Goal: Find specific page/section: Find specific page/section

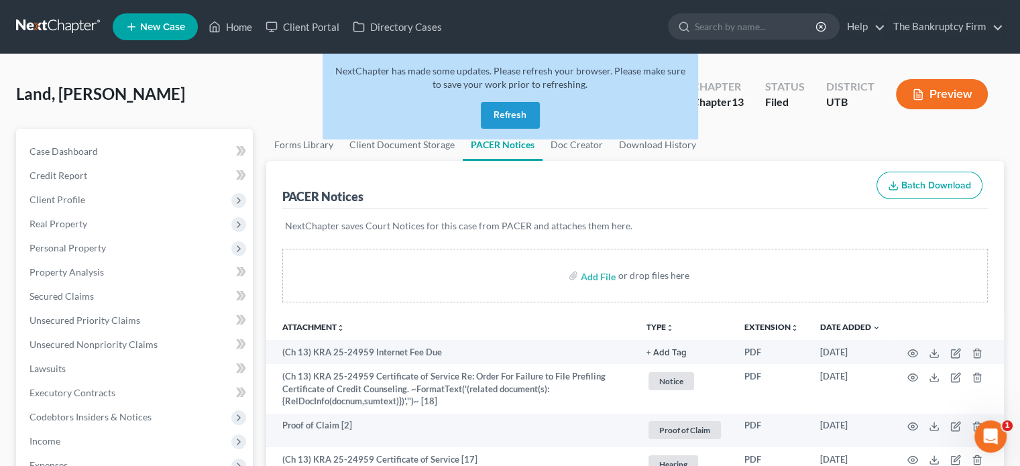
click at [505, 115] on button "Refresh" at bounding box center [510, 115] width 59 height 27
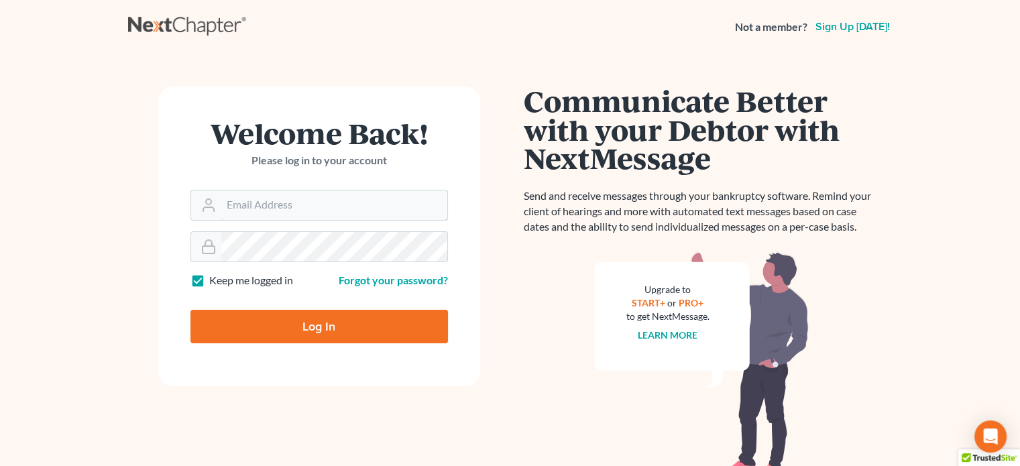
type input "[EMAIL_ADDRESS][DOMAIN_NAME]"
click at [304, 321] on input "Log In" at bounding box center [318, 327] width 257 height 34
type input "Thinking..."
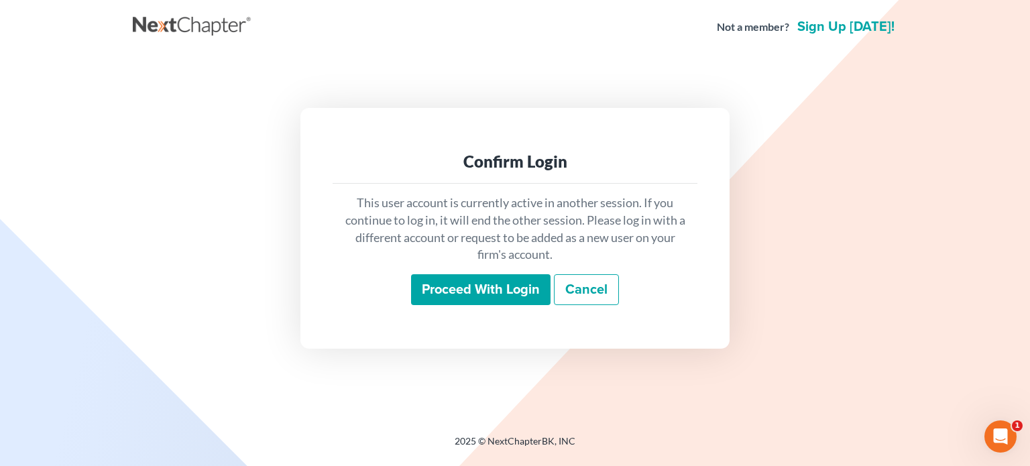
click at [465, 285] on input "Proceed with login" at bounding box center [480, 289] width 139 height 31
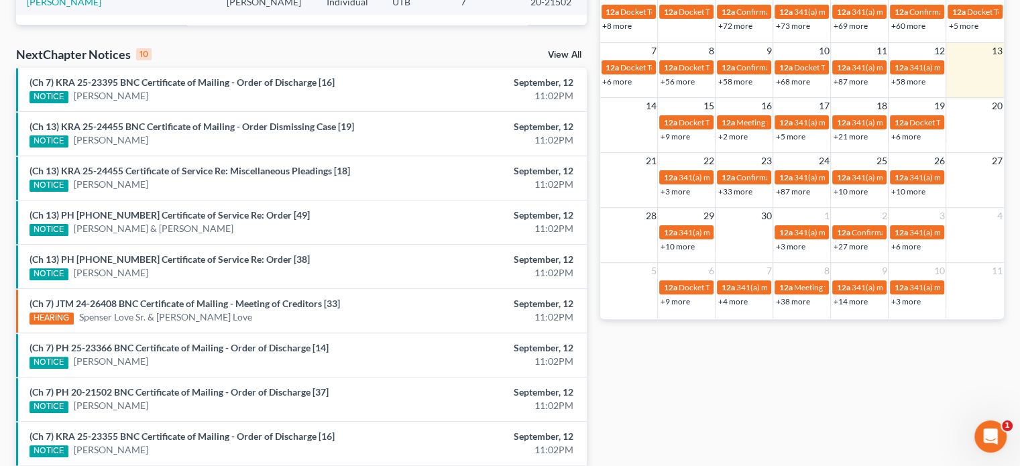
scroll to position [384, 0]
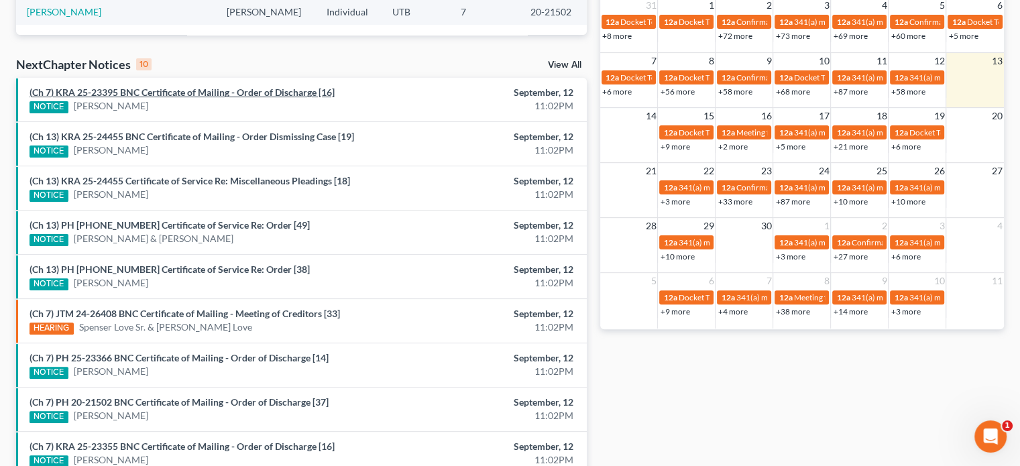
click at [198, 95] on link "(Ch 7) KRA 25-23395 BNC Certificate of Mailing - Order of Discharge [16]" at bounding box center [182, 92] width 305 height 11
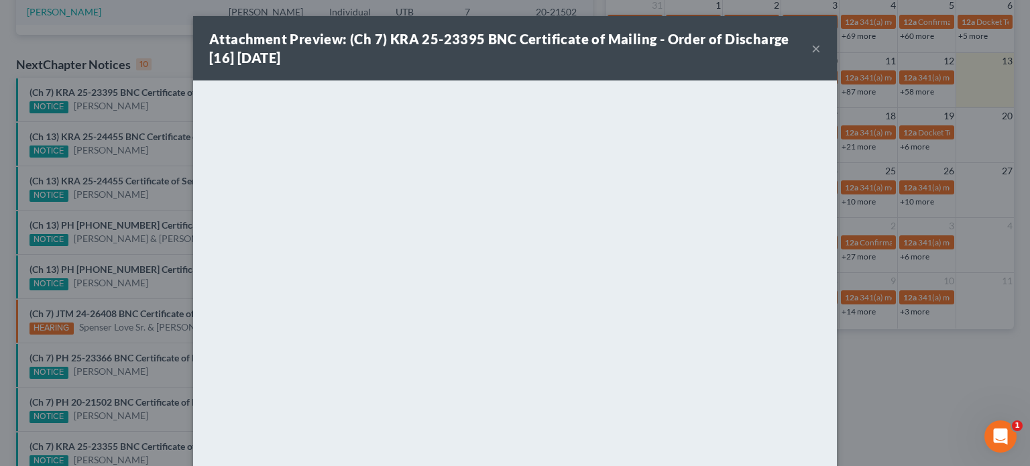
click at [168, 105] on div "Attachment Preview: (Ch 7) KRA 25-23395 BNC Certificate of Mailing - Order of D…" at bounding box center [515, 233] width 1030 height 466
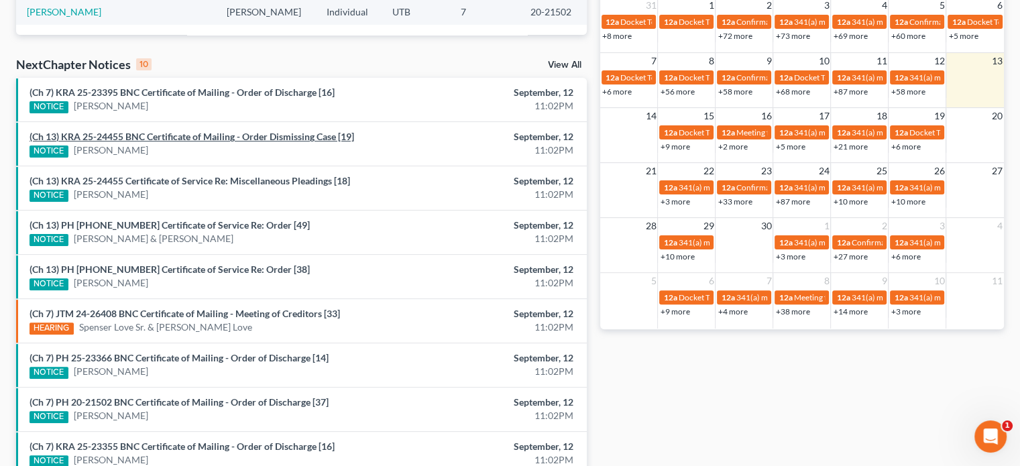
click at [168, 131] on link "(Ch 13) KRA 25-24455 BNC Certificate of Mailing - Order Dismissing Case [19]" at bounding box center [192, 136] width 325 height 11
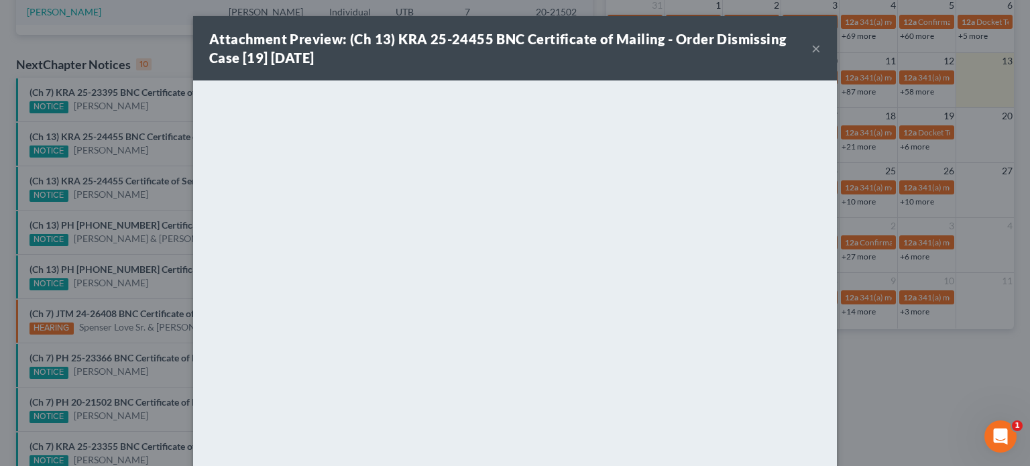
click at [157, 153] on div "Attachment Preview: (Ch 13) KRA 25-24455 BNC Certificate of Mailing - Order Dis…" at bounding box center [515, 233] width 1030 height 466
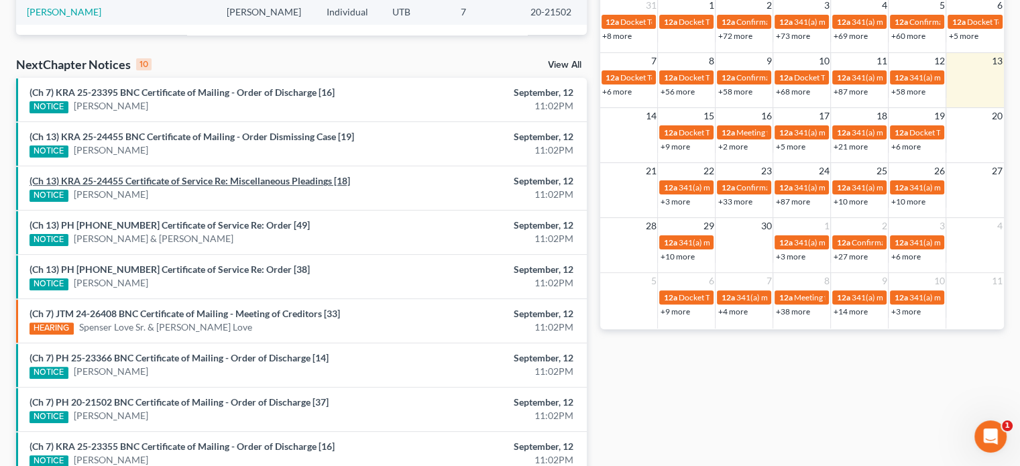
click at [157, 182] on link "(Ch 13) KRA 25-24455 Certificate of Service Re: Miscellaneous Pleadings [18]" at bounding box center [190, 180] width 321 height 11
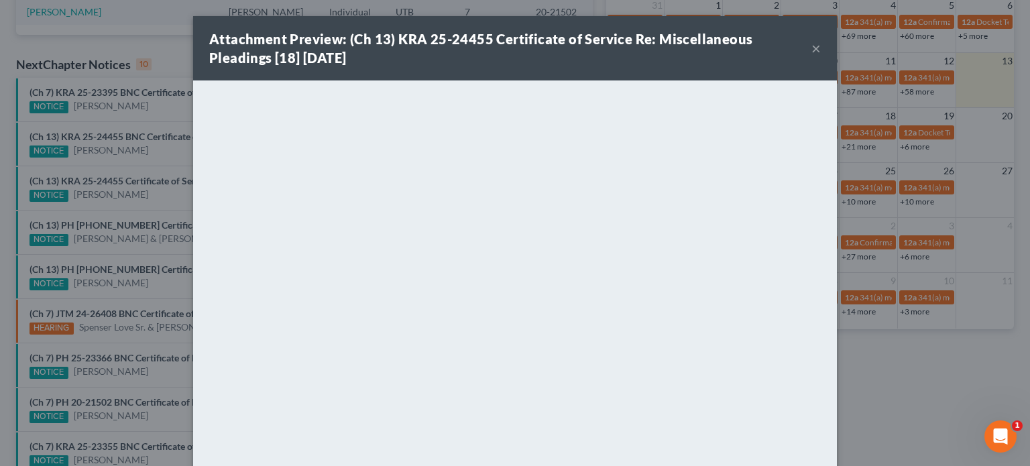
click at [155, 191] on div "Attachment Preview: (Ch 13) KRA 25-24455 Certificate of Service Re: Miscellaneo…" at bounding box center [515, 233] width 1030 height 466
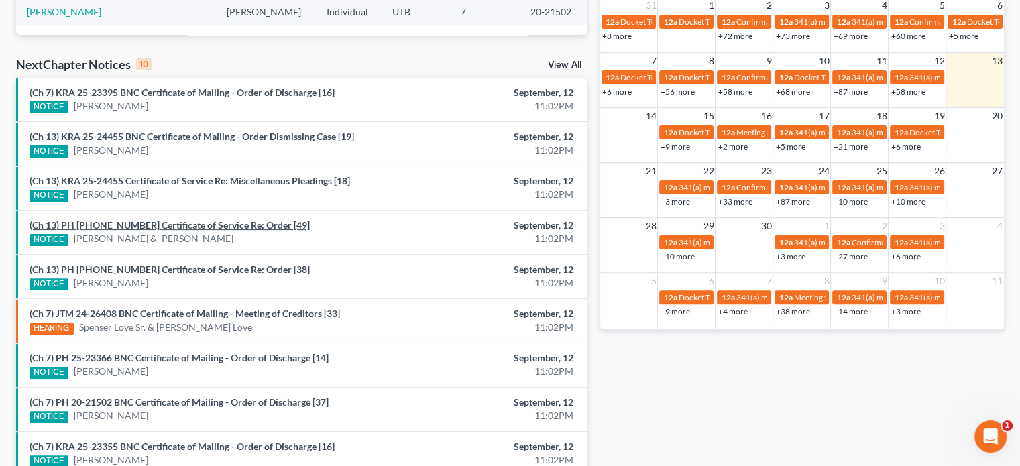
click at [175, 223] on link "(Ch 13) PH 25-21036 Certificate of Service Re: Order [49]" at bounding box center [170, 224] width 280 height 11
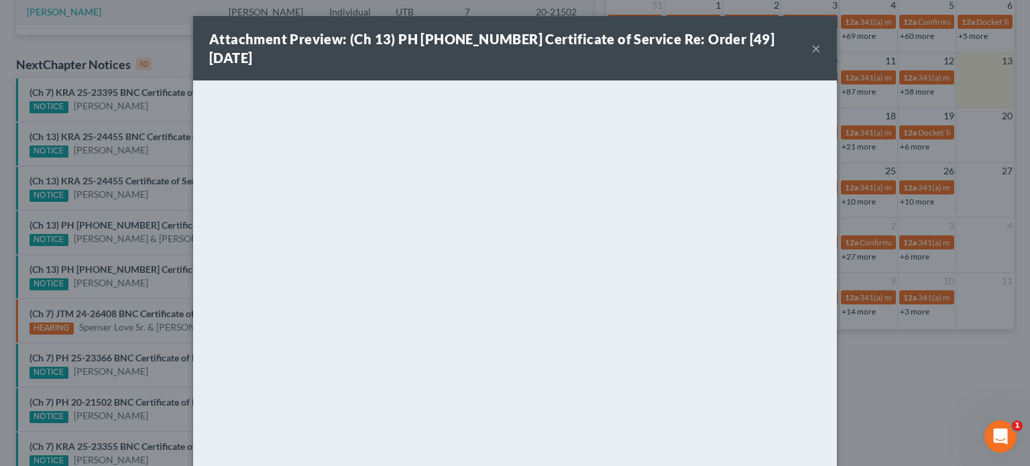
click at [162, 247] on div "Attachment Preview: (Ch 13) PH 25-21036 Certificate of Service Re: Order [49] 0…" at bounding box center [515, 233] width 1030 height 466
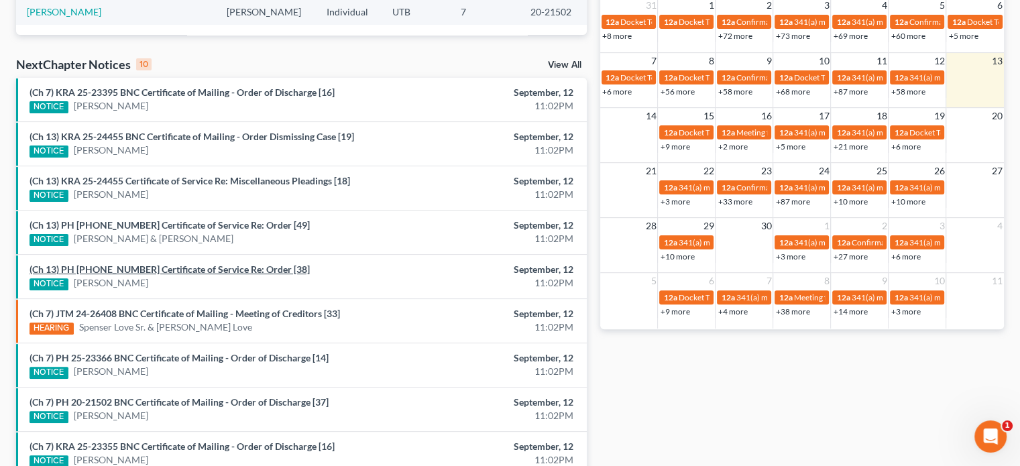
click at [172, 268] on link "(Ch 13) PH 24-21499 Certificate of Service Re: Order [38]" at bounding box center [170, 269] width 280 height 11
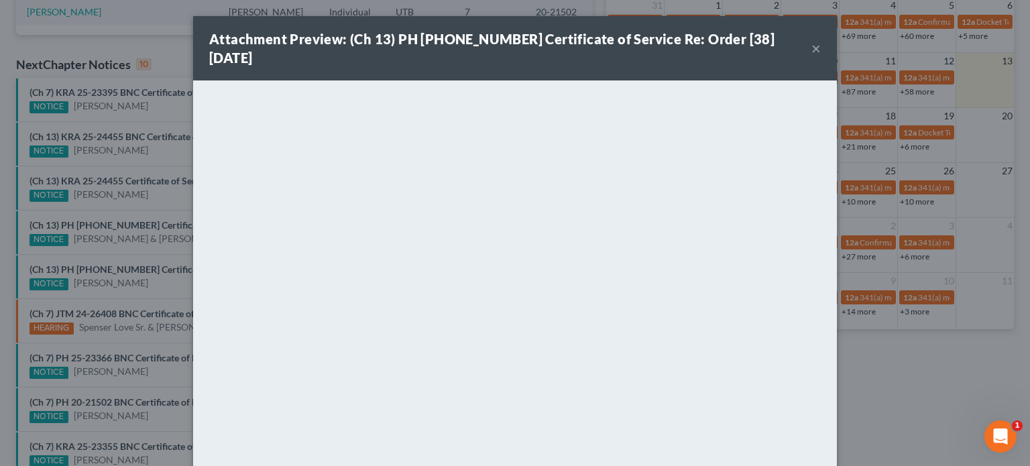
click at [156, 252] on div "Attachment Preview: (Ch 13) PH 24-21499 Certificate of Service Re: Order [38] 0…" at bounding box center [515, 233] width 1030 height 466
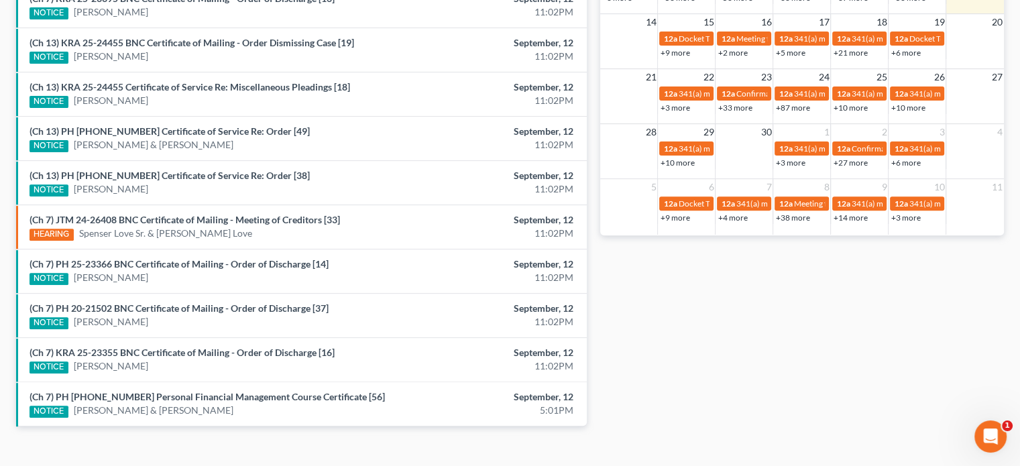
scroll to position [494, 0]
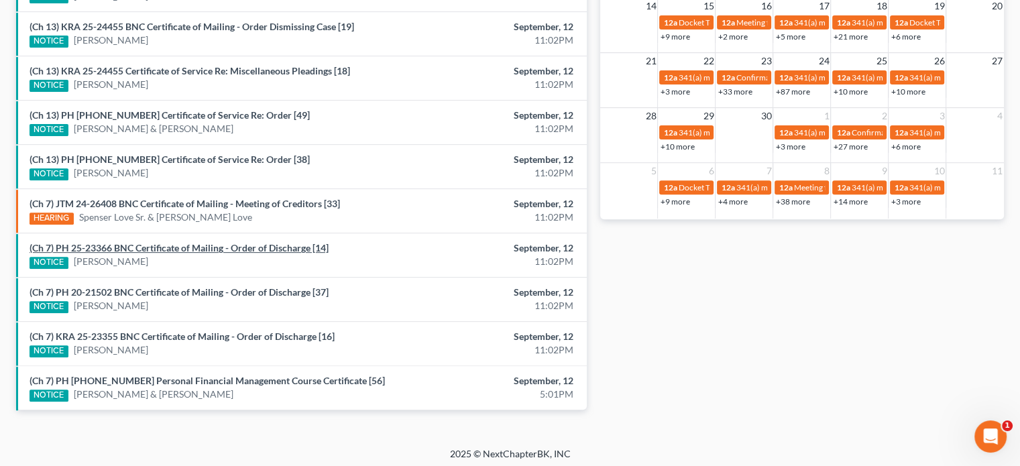
click at [155, 249] on link "(Ch 7) PH 25-23366 BNC Certificate of Mailing - Order of Discharge [14]" at bounding box center [179, 247] width 299 height 11
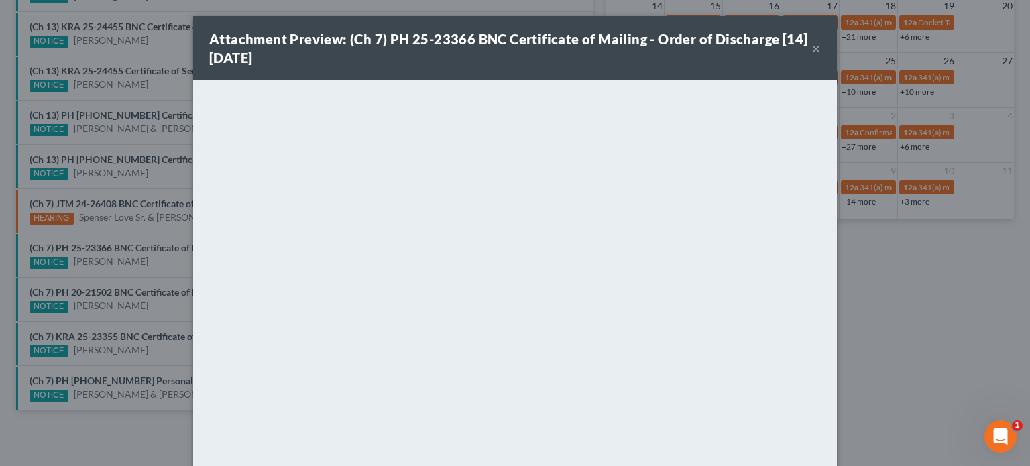
click at [146, 266] on div "Attachment Preview: (Ch 7) PH 25-23366 BNC Certificate of Mailing - Order of Di…" at bounding box center [515, 233] width 1030 height 466
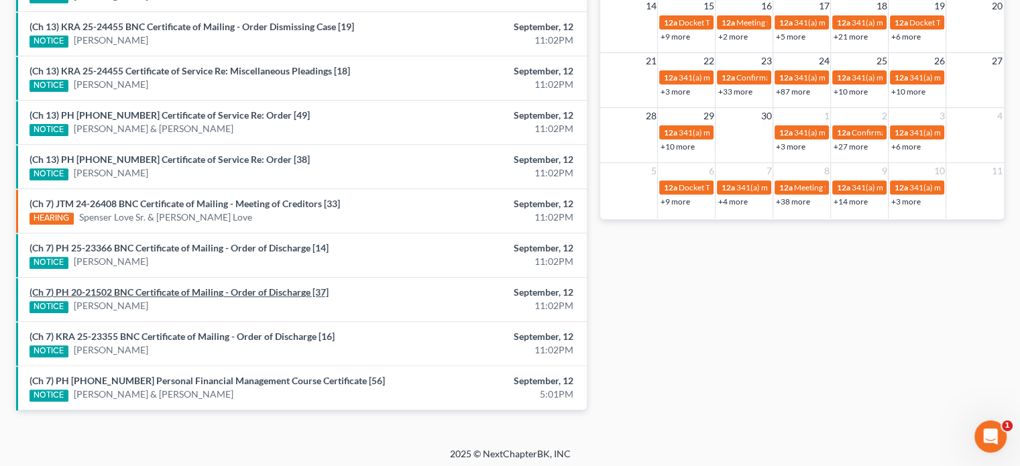
click at [159, 286] on link "(Ch 7) PH 20-21502 BNC Certificate of Mailing - Order of Discharge [37]" at bounding box center [179, 291] width 299 height 11
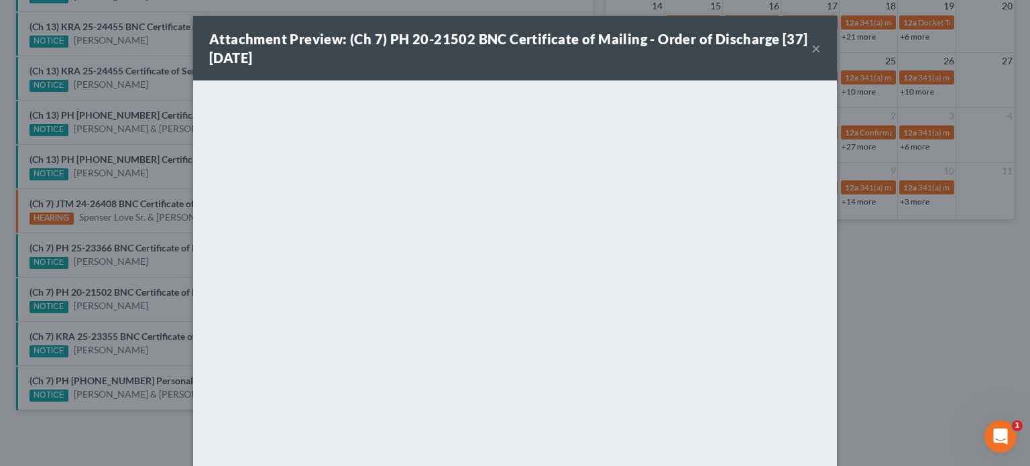
click at [161, 306] on div "Attachment Preview: (Ch 7) PH 20-21502 BNC Certificate of Mailing - Order of Di…" at bounding box center [515, 233] width 1030 height 466
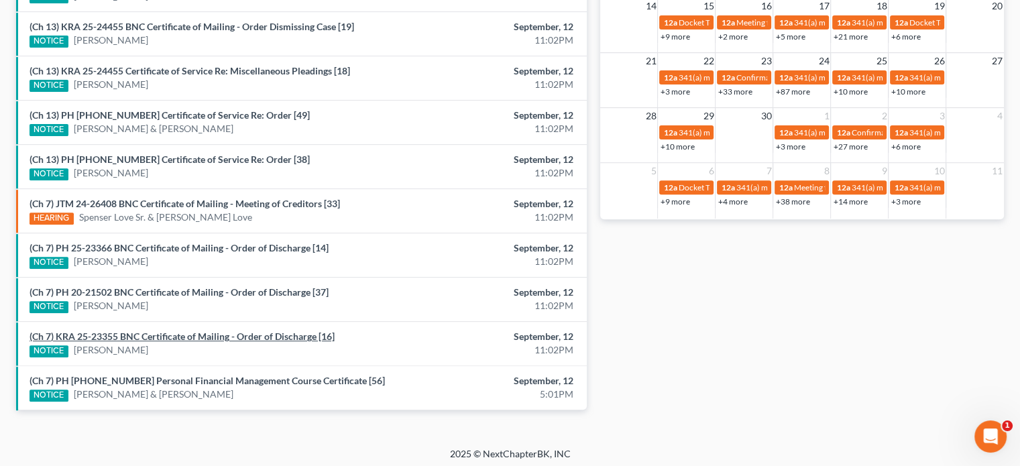
click at [156, 335] on link "(Ch 7) KRA 25-23355 BNC Certificate of Mailing - Order of Discharge [16]" at bounding box center [182, 336] width 305 height 11
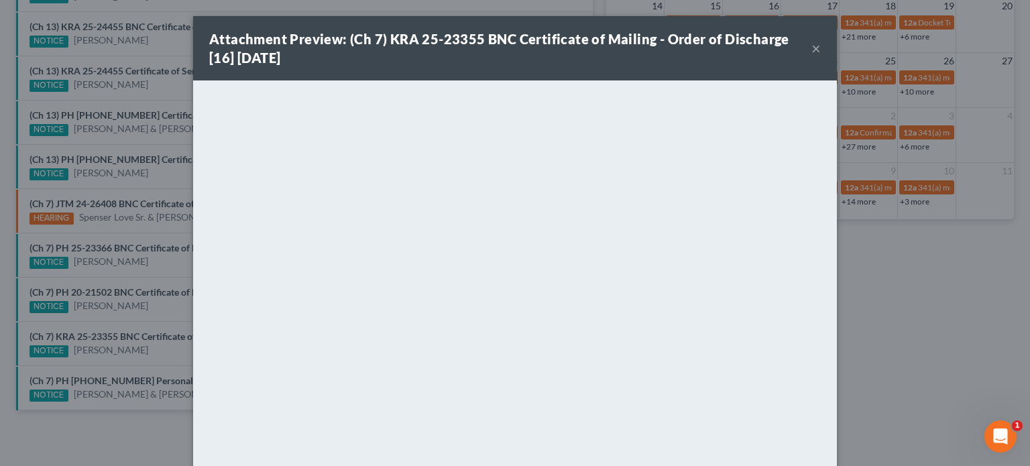
click at [155, 349] on div "Attachment Preview: (Ch 7) KRA 25-23355 BNC Certificate of Mailing - Order of D…" at bounding box center [515, 233] width 1030 height 466
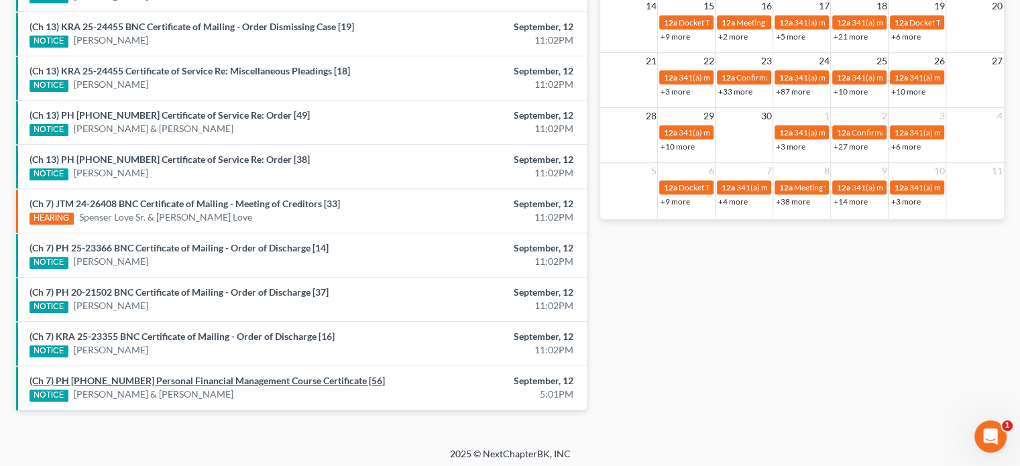
click at [164, 378] on link "(Ch 7) PH 22-20304 Personal Financial Management Course Certificate [56]" at bounding box center [207, 380] width 355 height 11
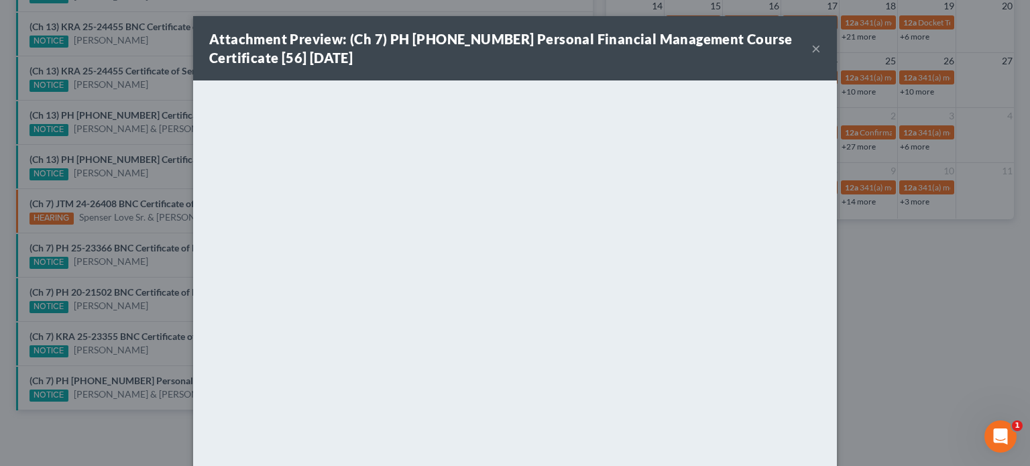
click at [163, 353] on div "Attachment Preview: (Ch 7) PH 22-20304 Personal Financial Management Course Cer…" at bounding box center [515, 233] width 1030 height 466
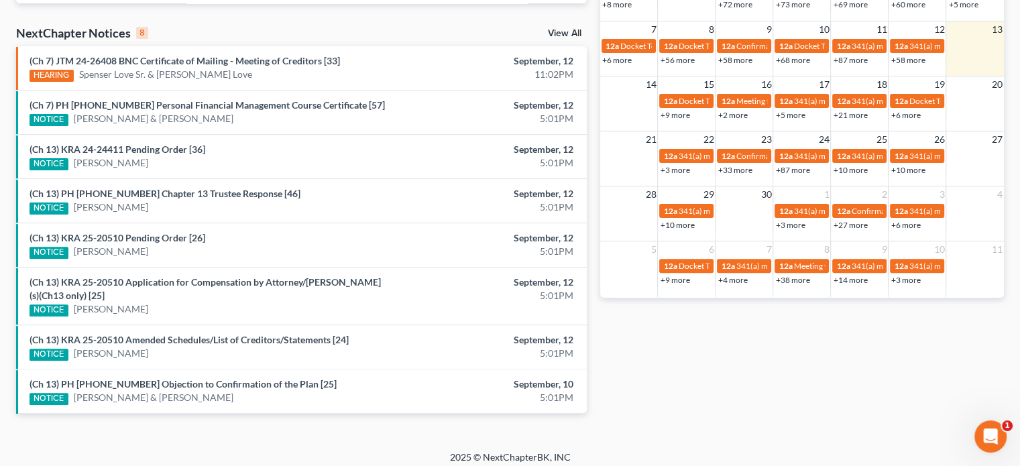
scroll to position [419, 0]
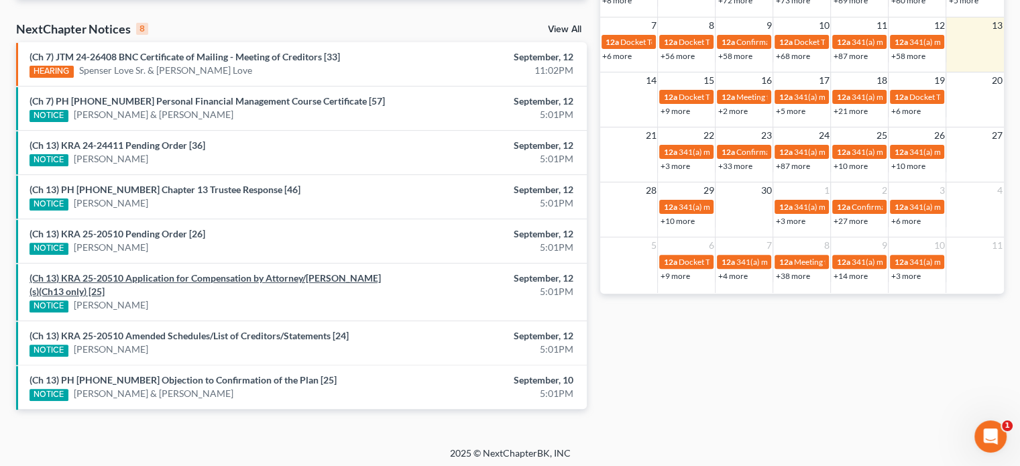
click at [183, 275] on link "(Ch 13) KRA 25-20510 Application for Compensation by Attorney/Debtor(s)(Ch13 on…" at bounding box center [205, 284] width 351 height 25
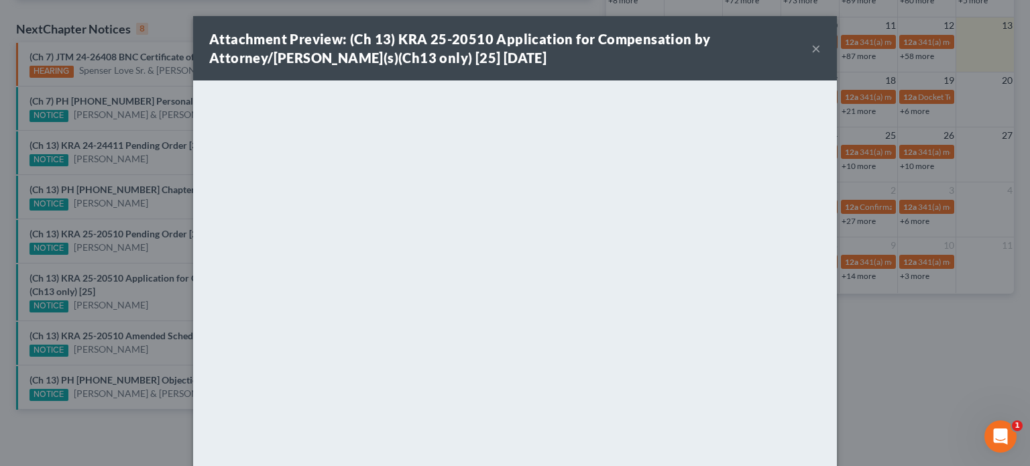
click at [161, 284] on div "Attachment Preview: (Ch 13) KRA 25-20510 Application for Compensation by Attorn…" at bounding box center [515, 233] width 1030 height 466
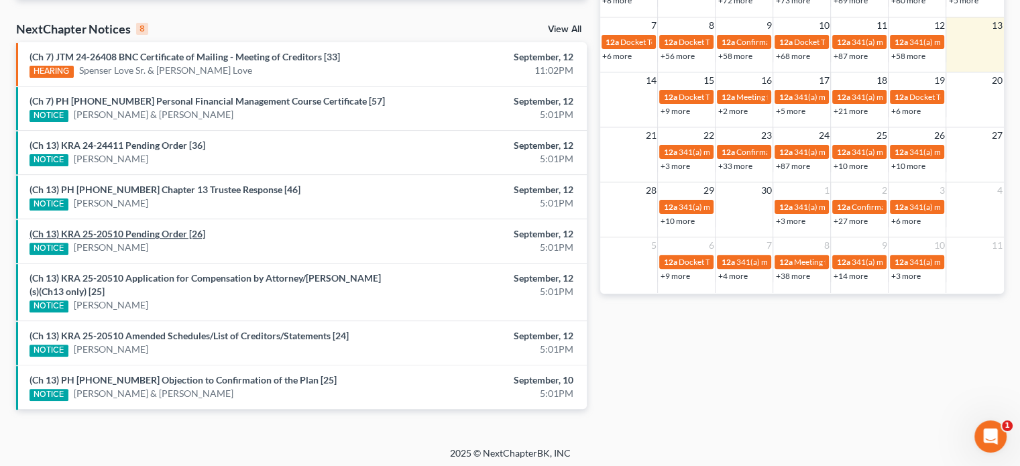
click at [138, 228] on link "(Ch 13) KRA 25-20510 Pending Order [26]" at bounding box center [118, 233] width 176 height 11
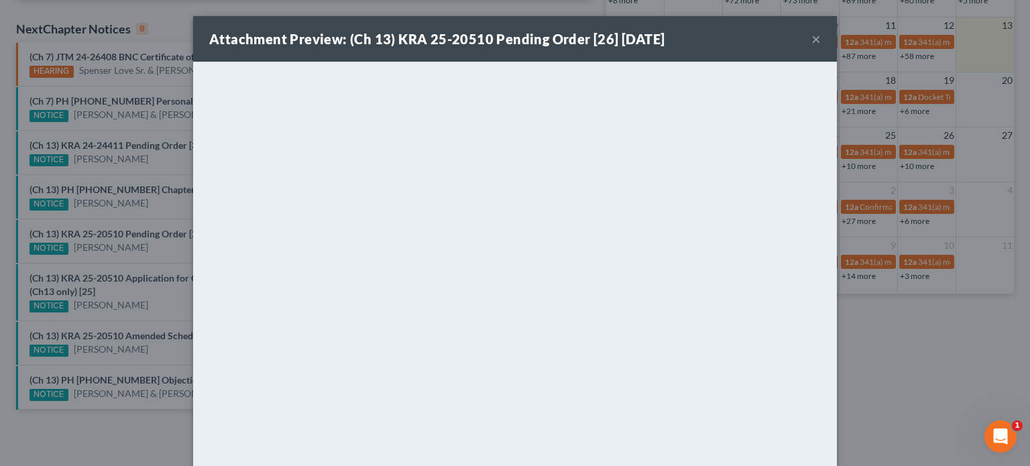
click at [157, 248] on div "Attachment Preview: (Ch 13) KRA 25-20510 Pending Order [26] 09/12/2025 × <objec…" at bounding box center [515, 233] width 1030 height 466
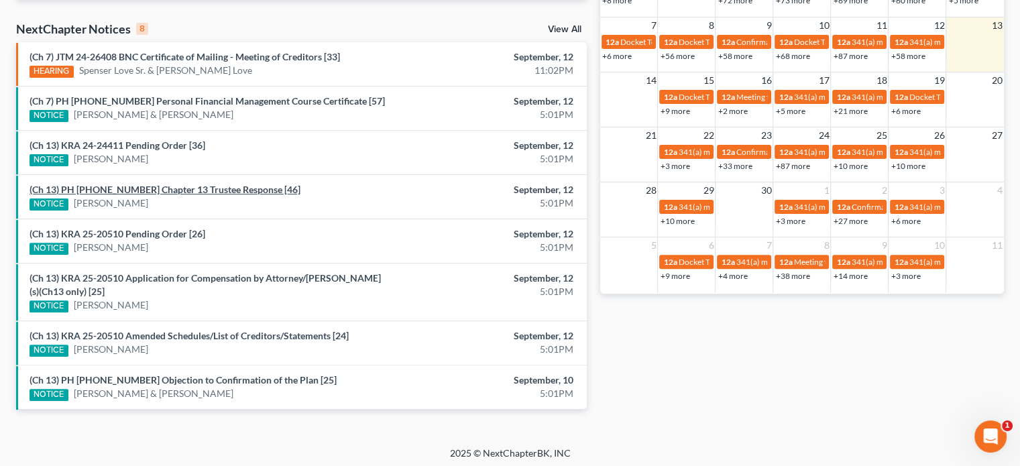
click at [155, 185] on link "(Ch 13) PH 23-20913 Chapter 13 Trustee Response [46]" at bounding box center [165, 189] width 271 height 11
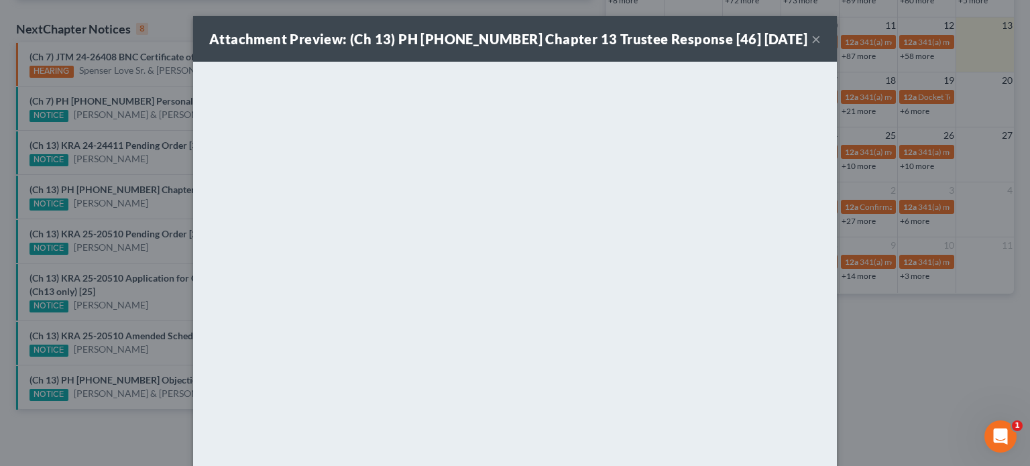
click at [135, 213] on div "Attachment Preview: (Ch 13) PH 23-20913 Chapter 13 Trustee Response [46] 09/12/…" at bounding box center [515, 233] width 1030 height 466
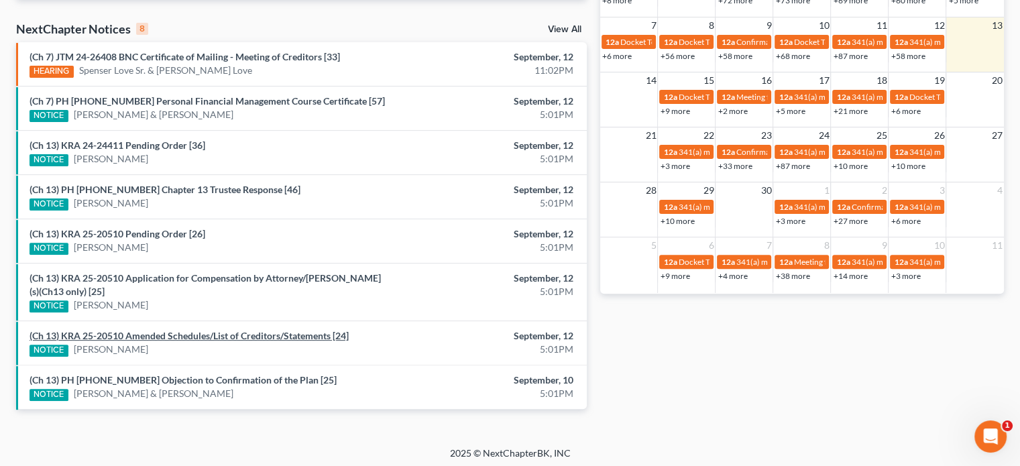
click at [146, 330] on link "(Ch 13) KRA 25-20510 Amended Schedules/List of Creditors/Statements [24]" at bounding box center [189, 335] width 319 height 11
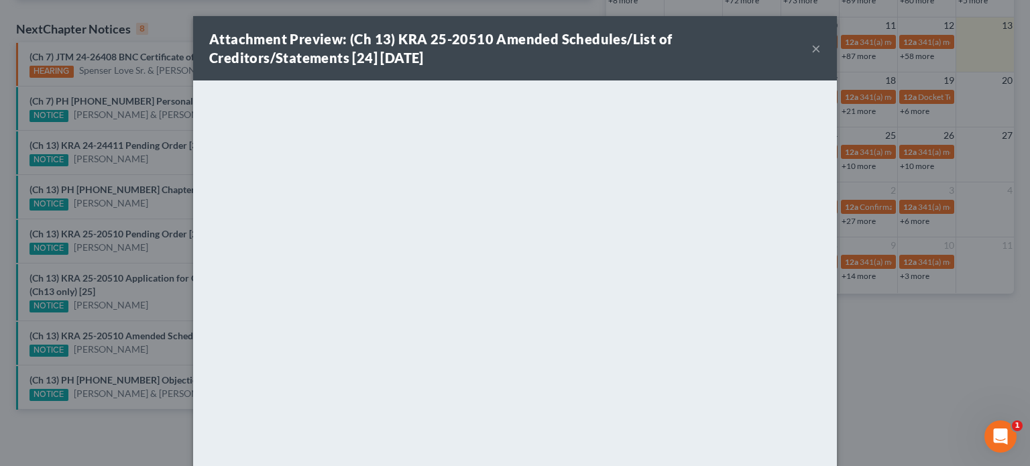
click at [146, 344] on div "Attachment Preview: (Ch 13) KRA 25-20510 Amended Schedules/List of Creditors/St…" at bounding box center [515, 233] width 1030 height 466
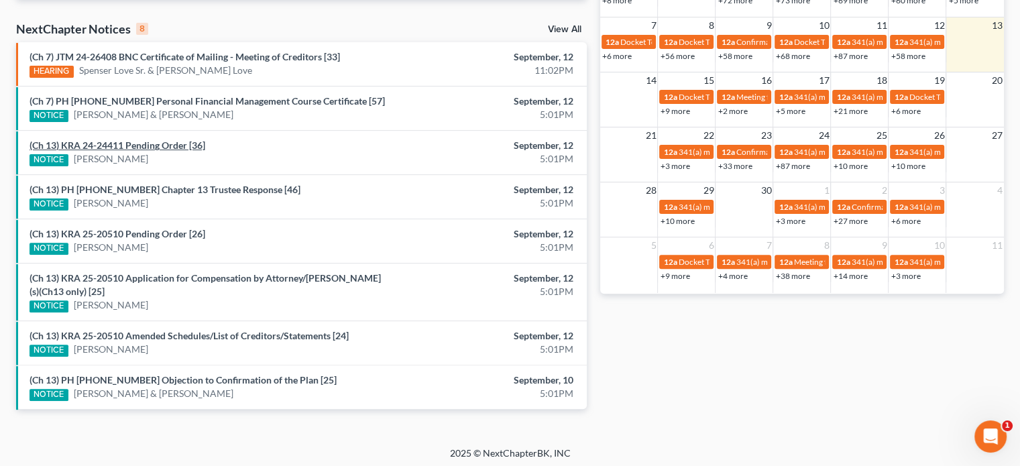
click at [155, 148] on link "(Ch 13) KRA 24-24411 Pending Order [36]" at bounding box center [118, 144] width 176 height 11
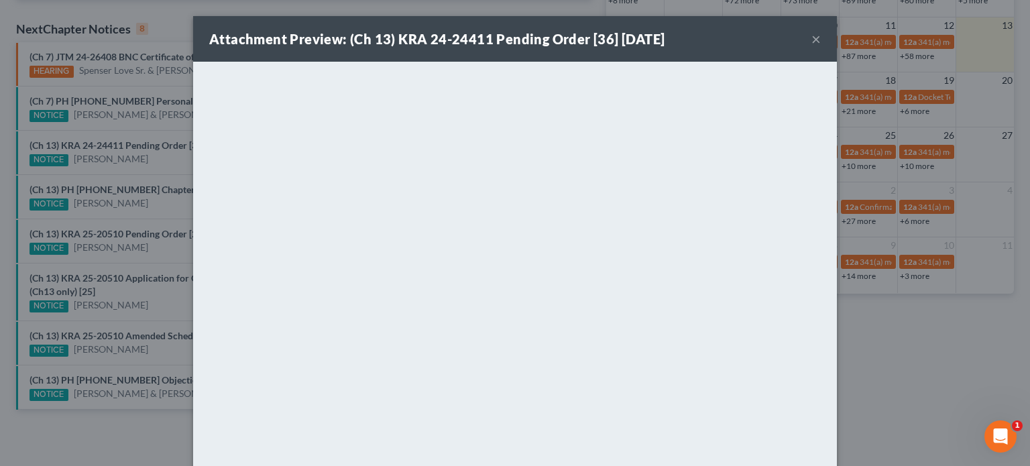
click at [156, 173] on div "Attachment Preview: (Ch 13) KRA 24-24411 Pending Order [36] 09/12/2025 × <objec…" at bounding box center [515, 233] width 1030 height 466
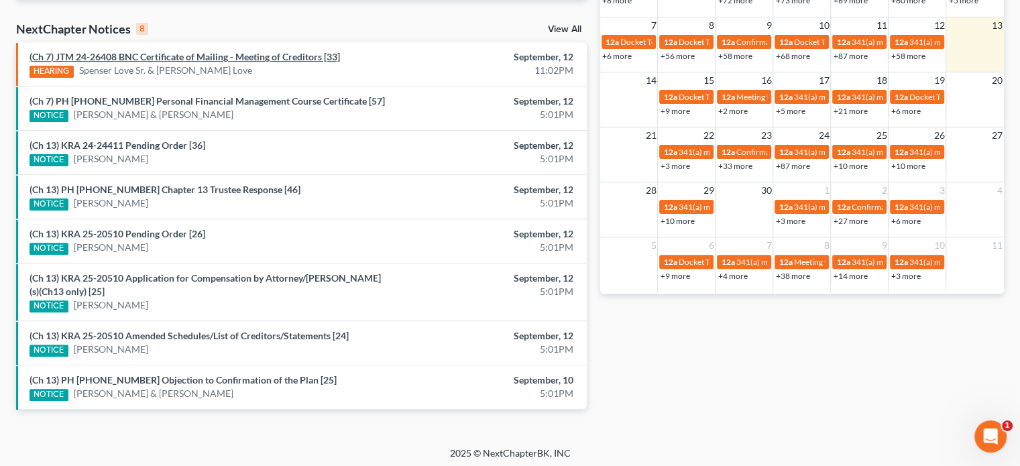
click at [145, 56] on link "(Ch 7) JTM 24-26408 BNC Certificate of Mailing - Meeting of Creditors [33]" at bounding box center [185, 56] width 310 height 11
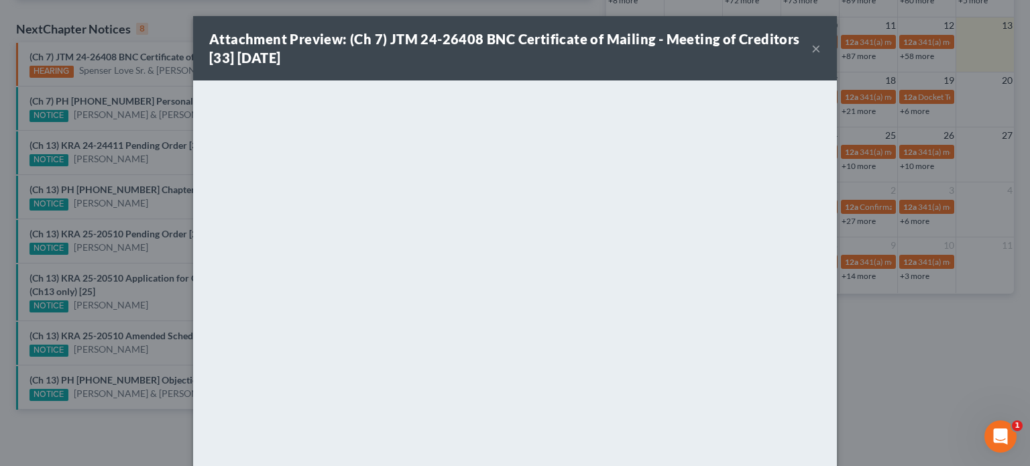
click at [811, 48] on button "×" at bounding box center [815, 48] width 9 height 16
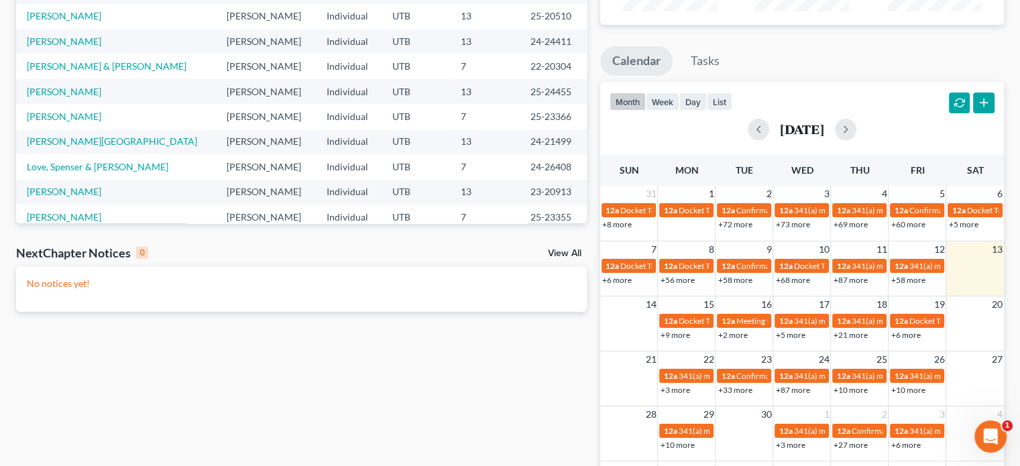
scroll to position [196, 0]
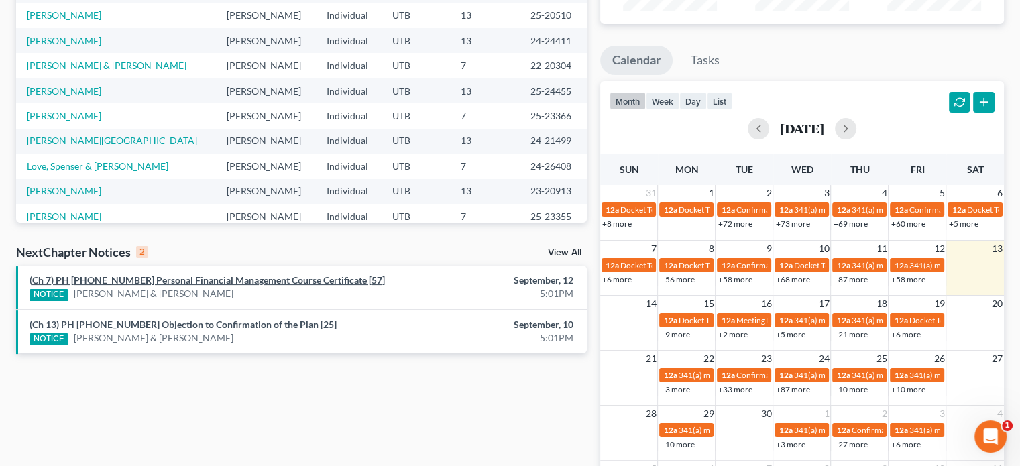
click at [182, 281] on link "(Ch 7) PH [PHONE_NUMBER] Personal Financial Management Course Certificate [57]" at bounding box center [207, 279] width 355 height 11
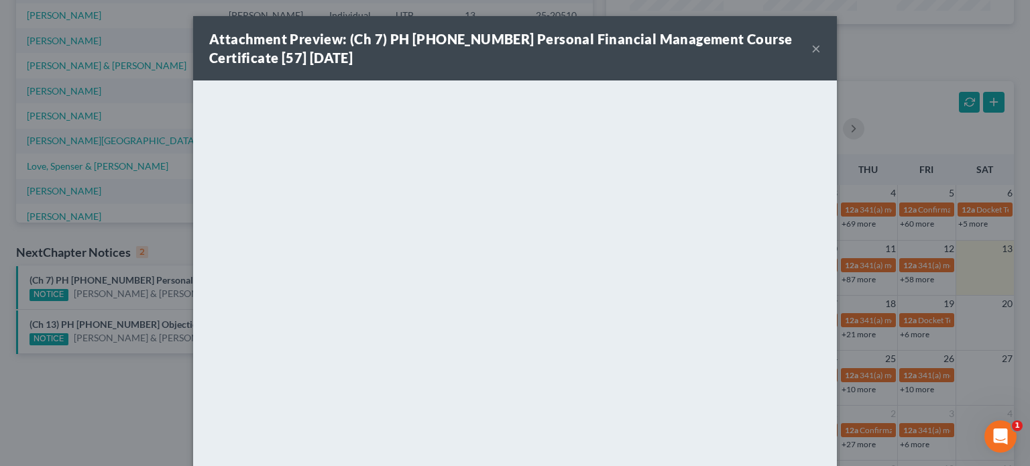
click at [125, 300] on div "Attachment Preview: (Ch 7) PH [PHONE_NUMBER] Personal Financial Management Cour…" at bounding box center [515, 233] width 1030 height 466
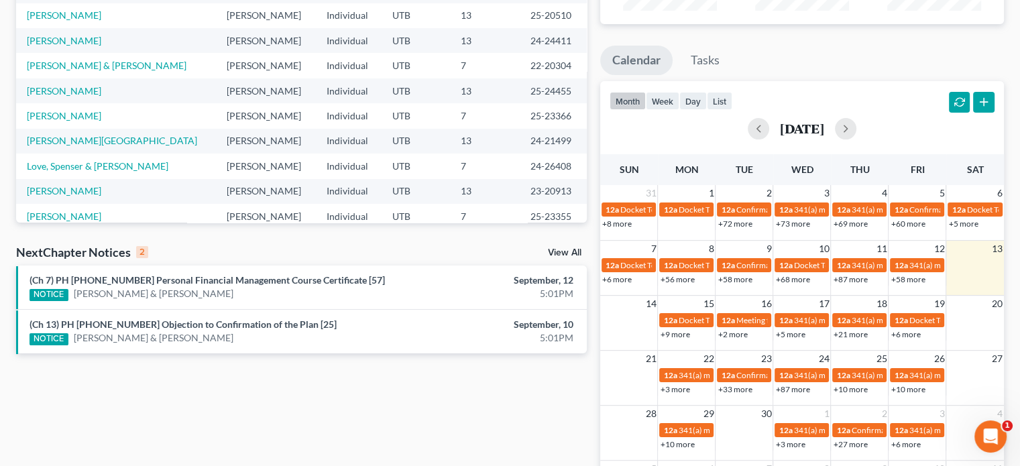
click at [125, 300] on li "(Ch 7) PH [PHONE_NUMBER] Personal Financial Management Course Certificate [57] …" at bounding box center [301, 288] width 571 height 44
click at [176, 324] on link "(Ch 13) PH 25-23814 Objection to Confirmation of the Plan [25]" at bounding box center [183, 324] width 307 height 11
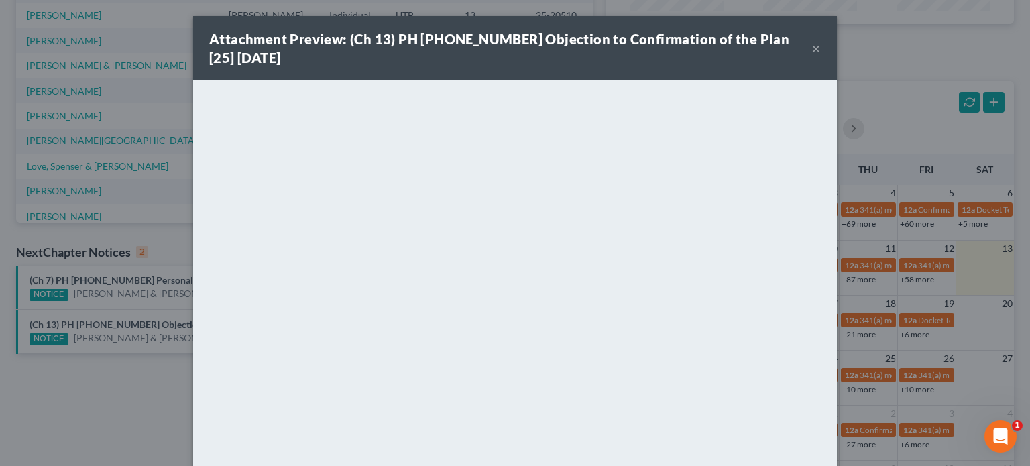
click at [811, 46] on button "×" at bounding box center [815, 48] width 9 height 16
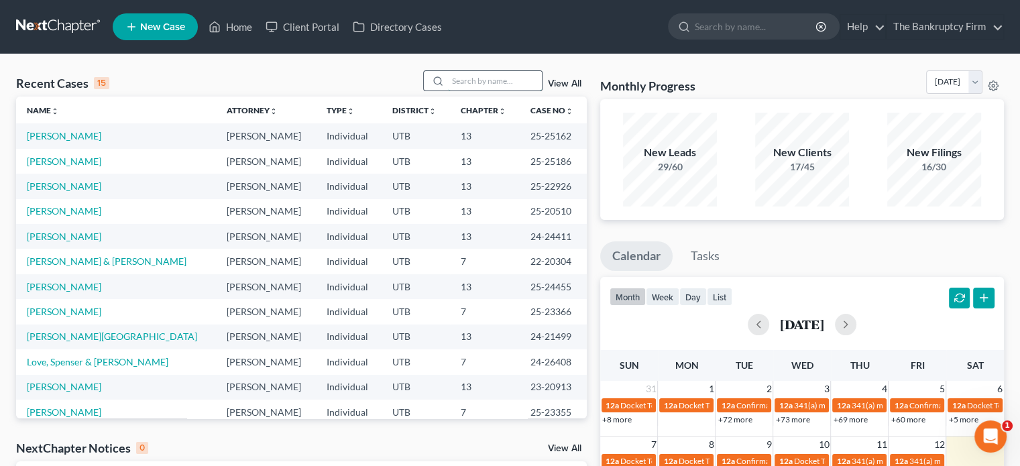
click at [453, 80] on input "search" at bounding box center [495, 80] width 94 height 19
type input "Price"
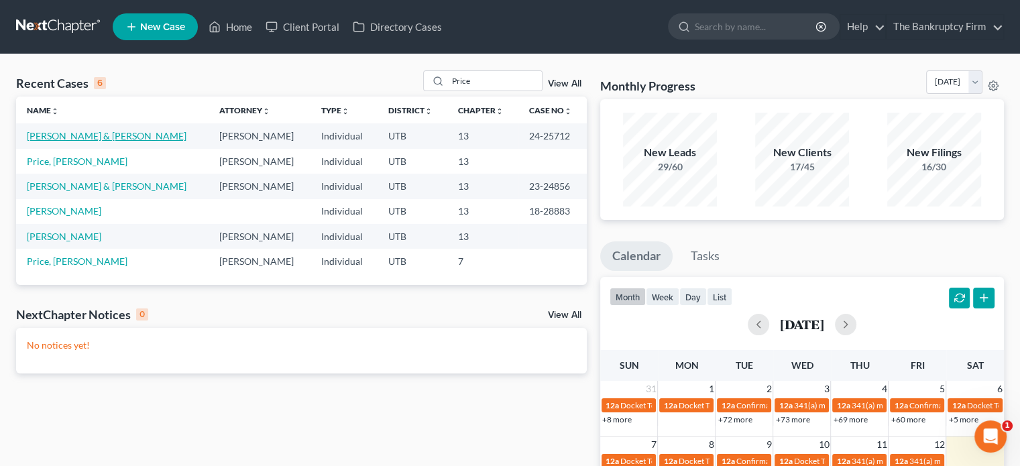
click at [82, 137] on link "[PERSON_NAME] & [PERSON_NAME]" at bounding box center [107, 135] width 160 height 11
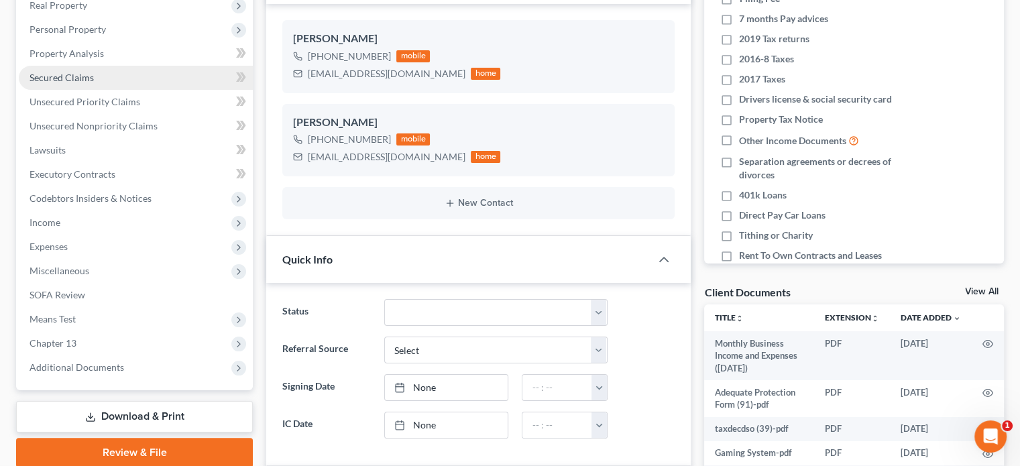
scroll to position [219, 0]
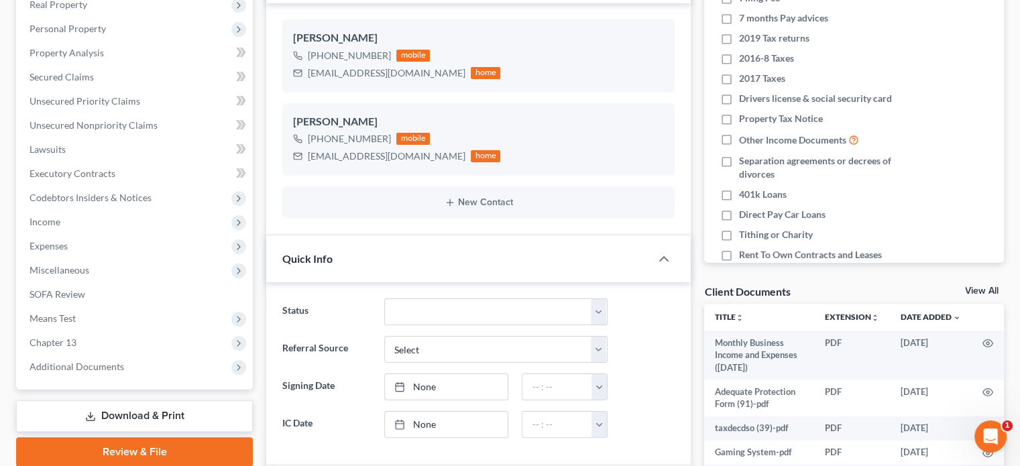
click at [976, 286] on link "View All" at bounding box center [982, 290] width 34 height 9
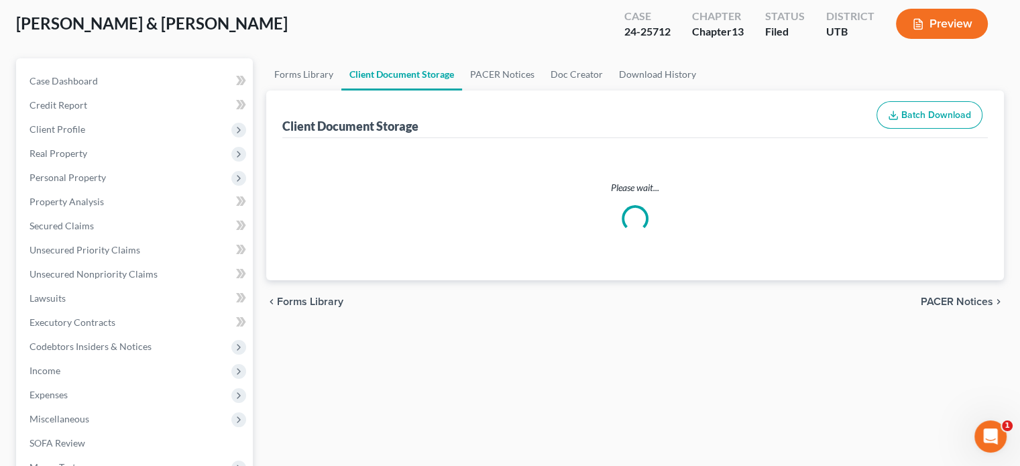
scroll to position [2, 0]
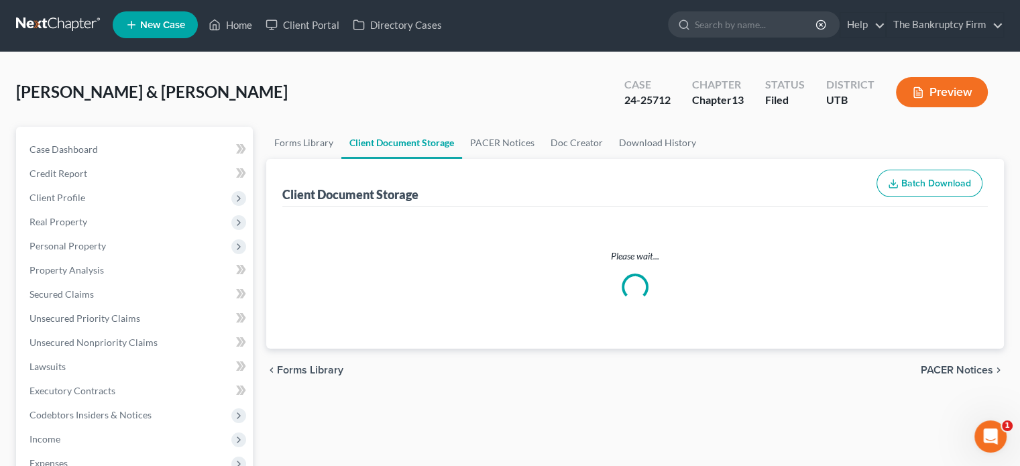
select select "30"
select select "26"
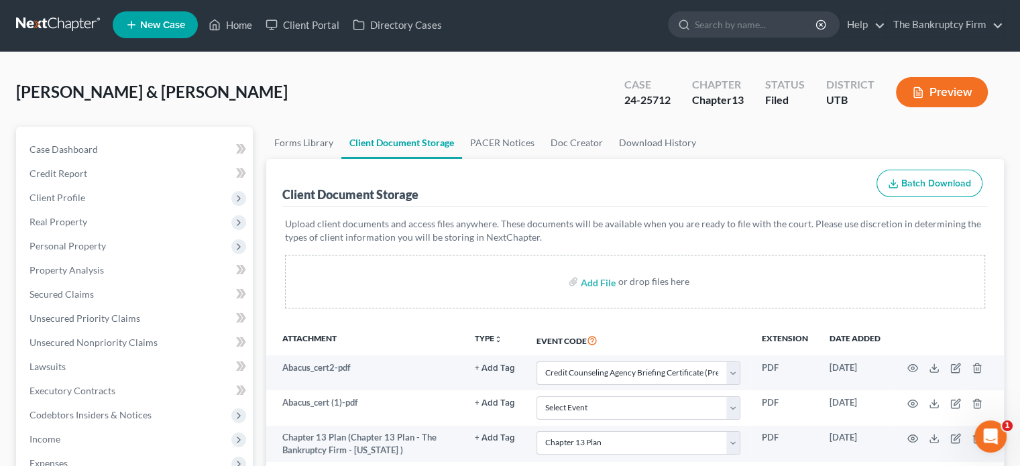
scroll to position [0, 0]
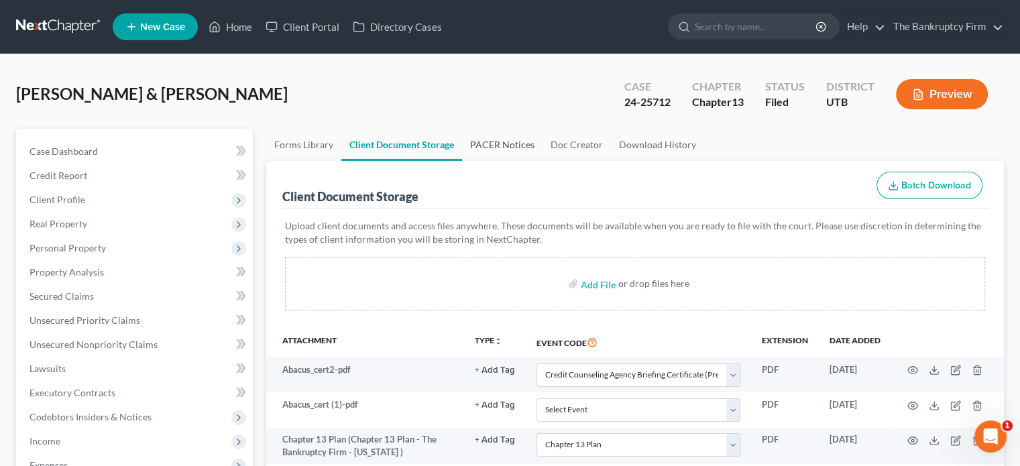
click at [502, 146] on link "PACER Notices" at bounding box center [502, 145] width 80 height 32
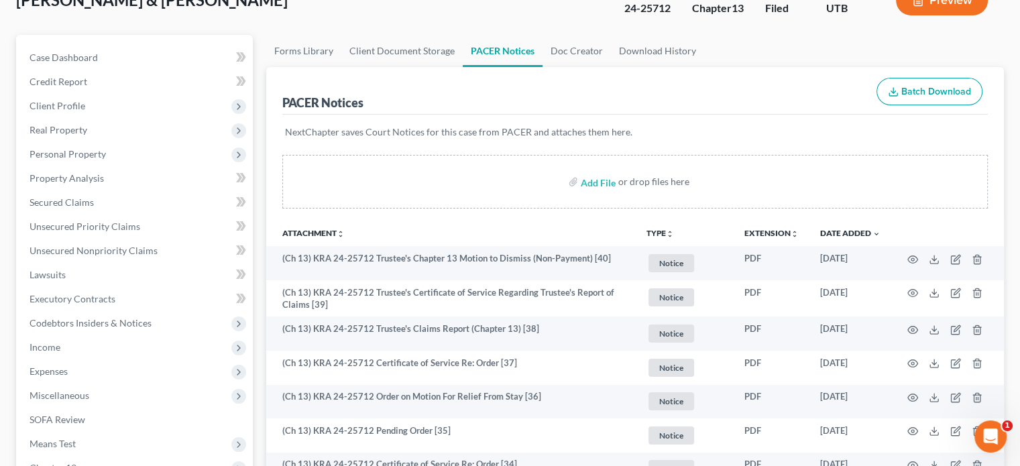
scroll to position [98, 0]
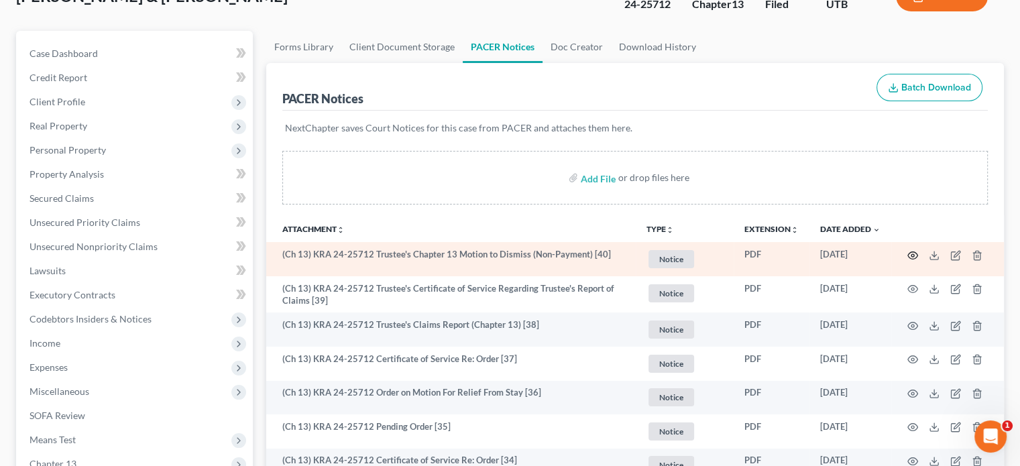
click at [911, 251] on icon "button" at bounding box center [913, 254] width 10 height 7
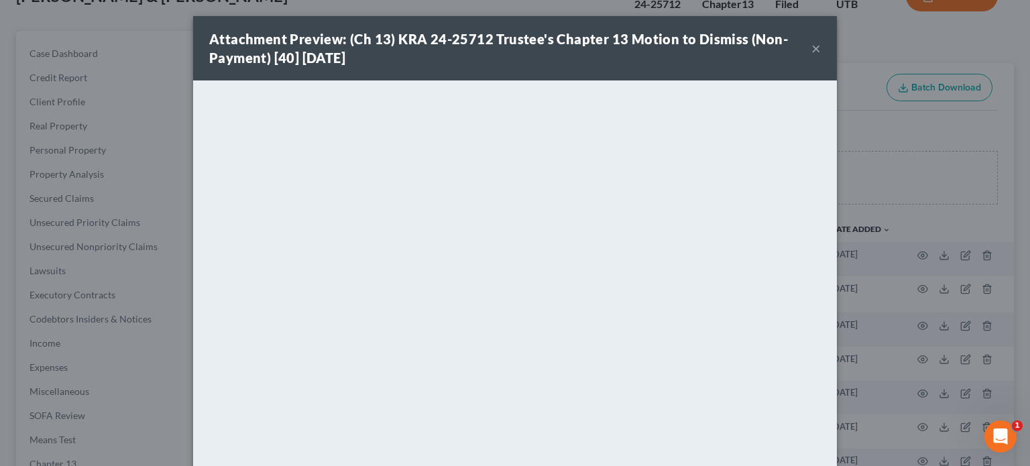
click at [811, 50] on button "×" at bounding box center [815, 48] width 9 height 16
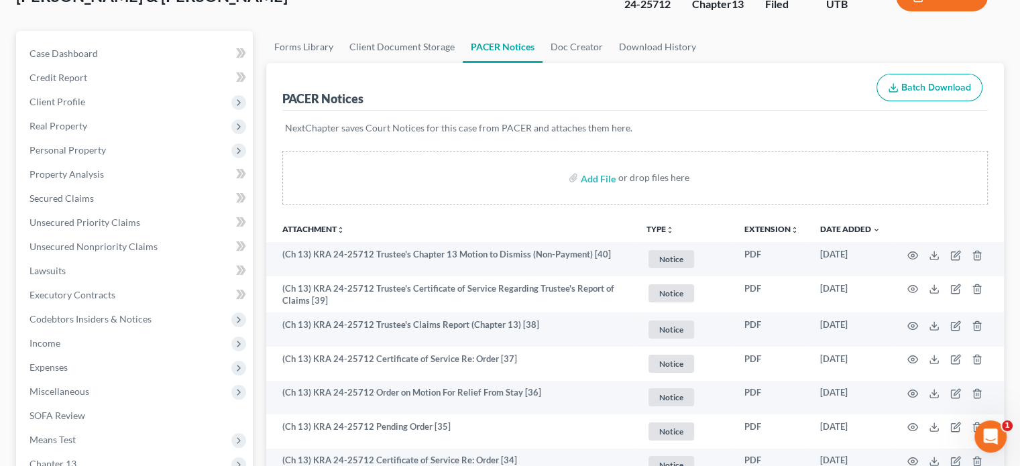
scroll to position [0, 0]
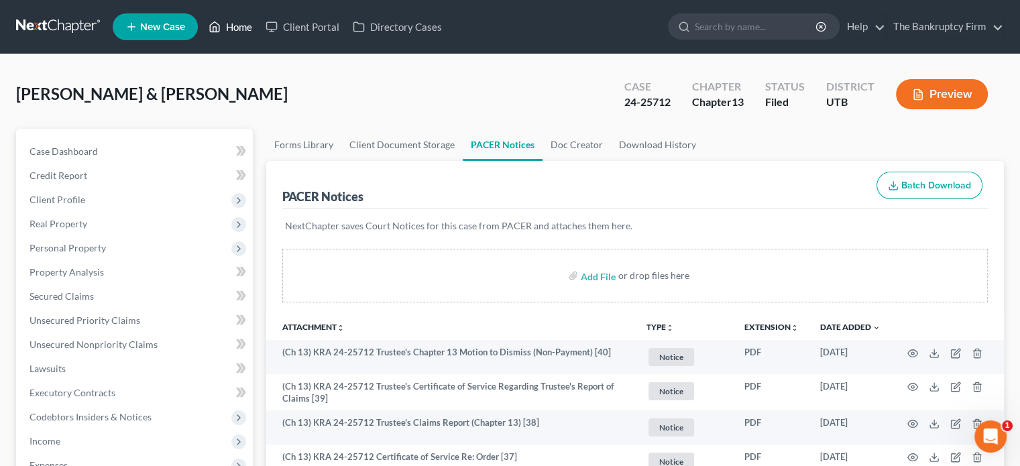
click at [238, 32] on link "Home" at bounding box center [230, 27] width 57 height 24
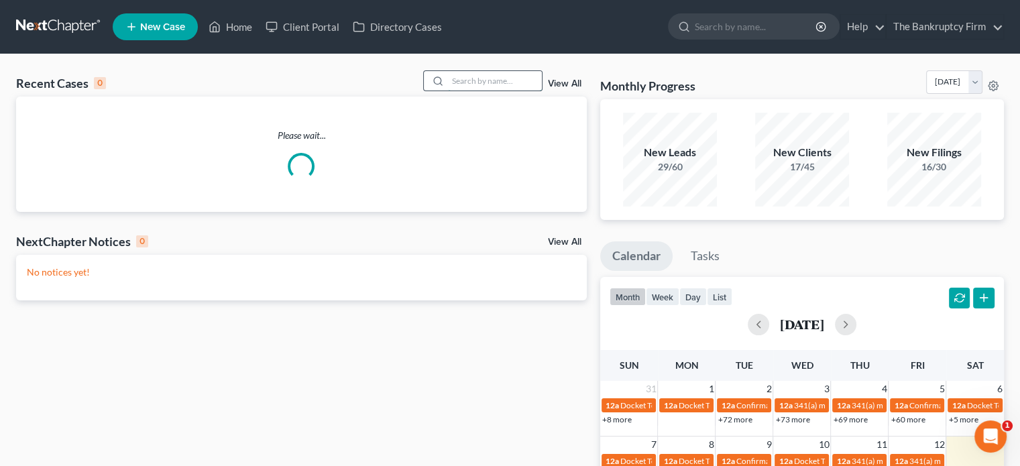
click at [480, 74] on input "search" at bounding box center [495, 80] width 94 height 19
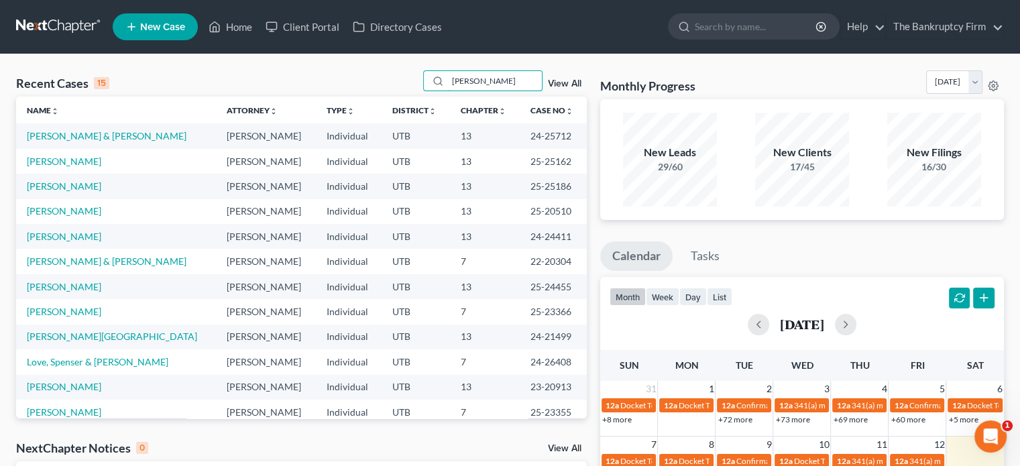
type input "[PERSON_NAME]"
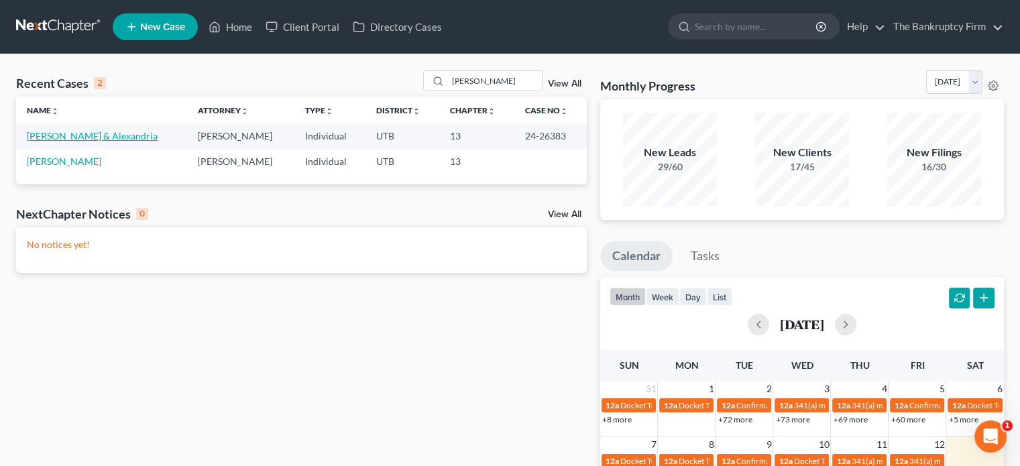
click at [95, 135] on link "[PERSON_NAME] & Alexandria" at bounding box center [92, 135] width 131 height 11
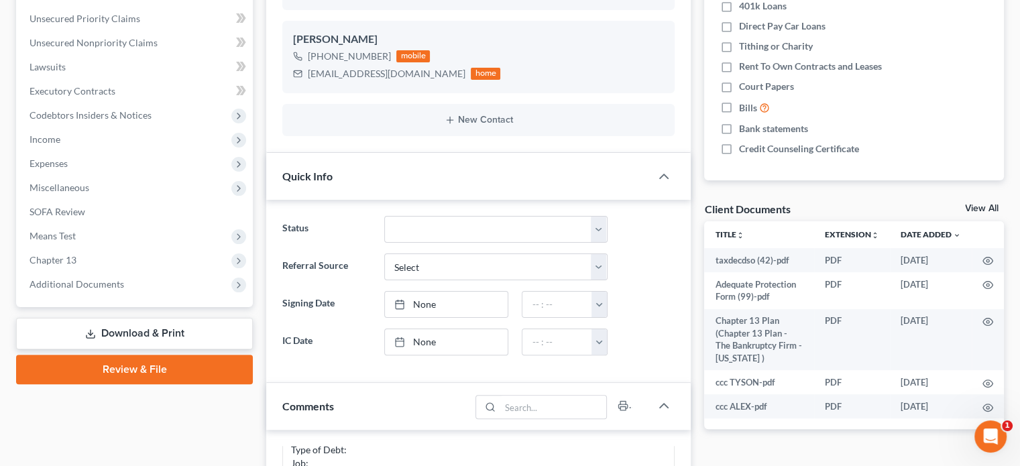
scroll to position [317, 0]
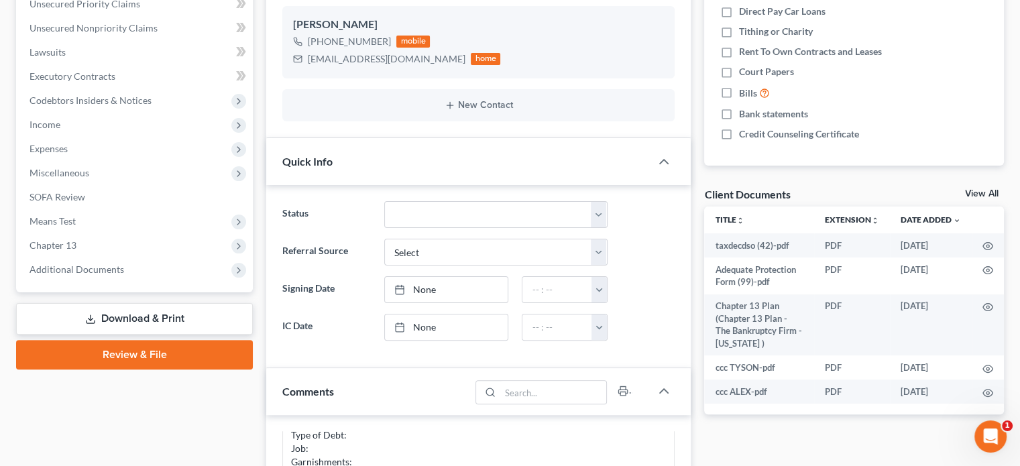
click at [980, 196] on link "View All" at bounding box center [982, 193] width 34 height 9
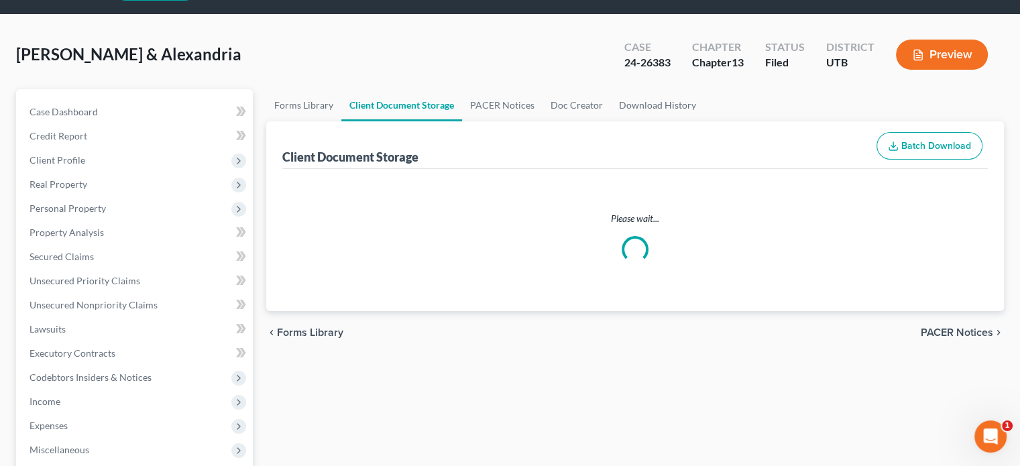
select select "30"
select select "26"
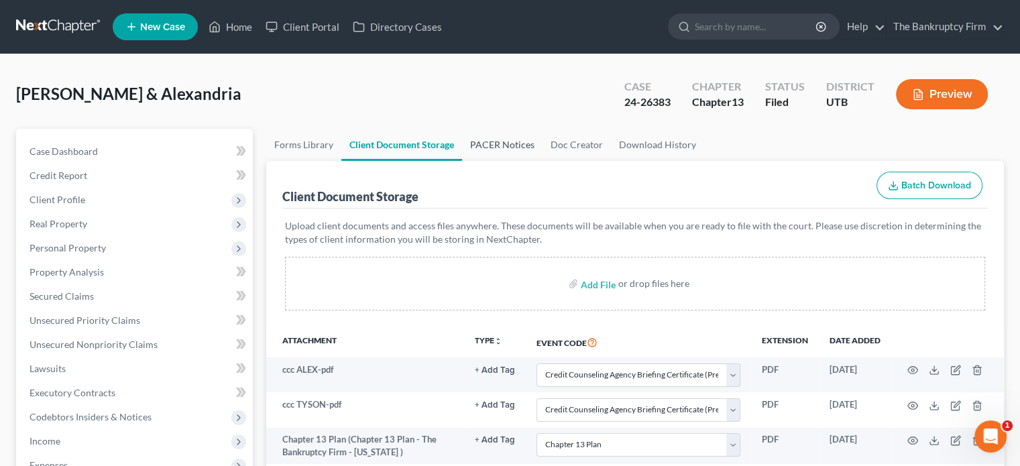
click at [487, 143] on link "PACER Notices" at bounding box center [502, 145] width 80 height 32
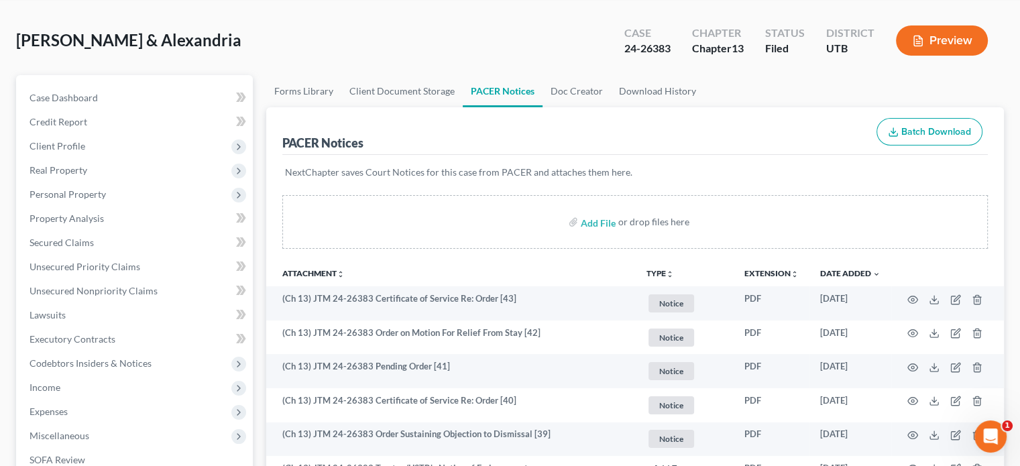
scroll to position [56, 0]
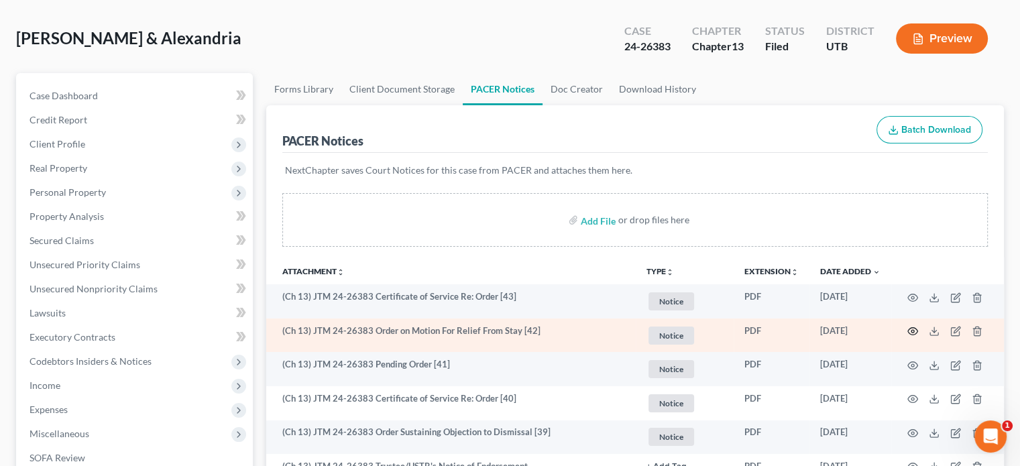
click at [909, 329] on icon "button" at bounding box center [912, 331] width 11 height 11
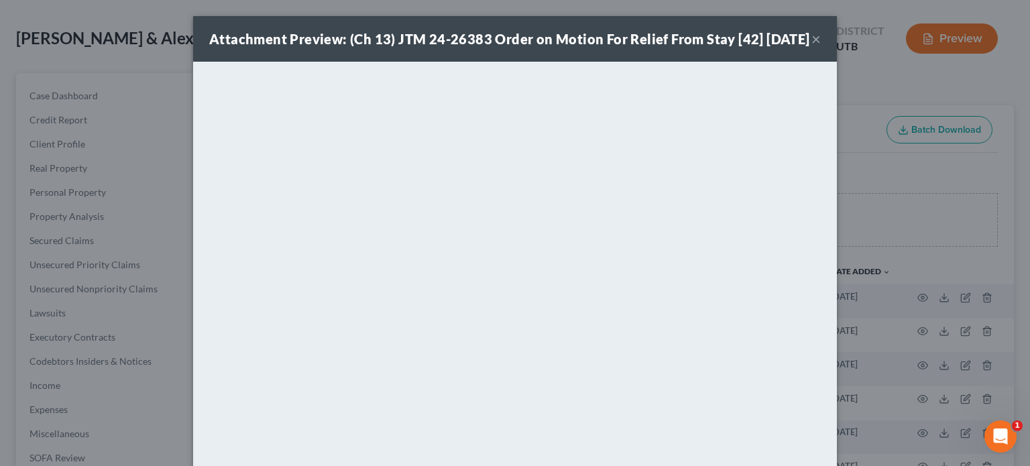
click at [811, 44] on button "×" at bounding box center [815, 39] width 9 height 16
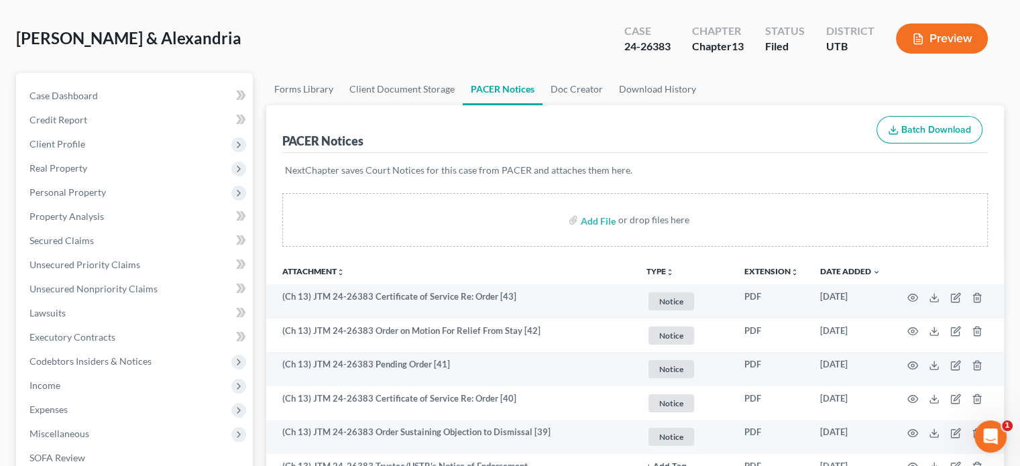
scroll to position [0, 0]
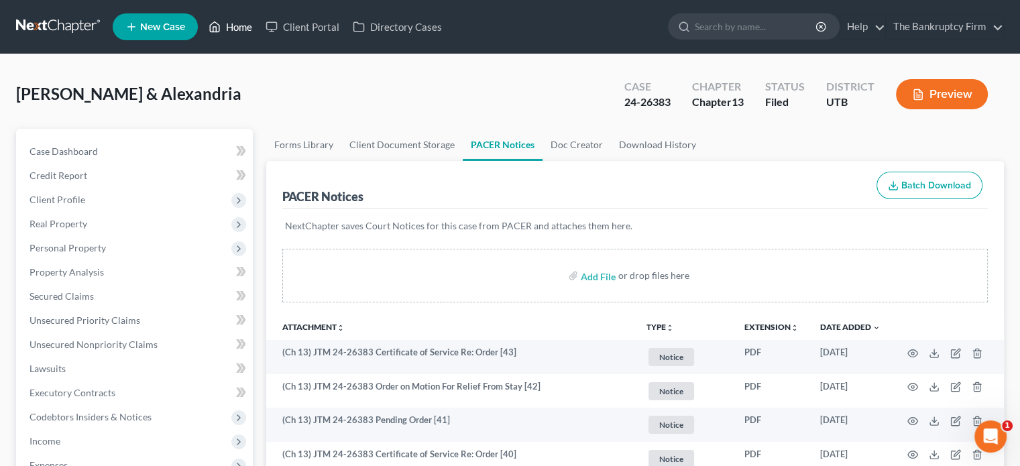
click at [239, 27] on link "Home" at bounding box center [230, 27] width 57 height 24
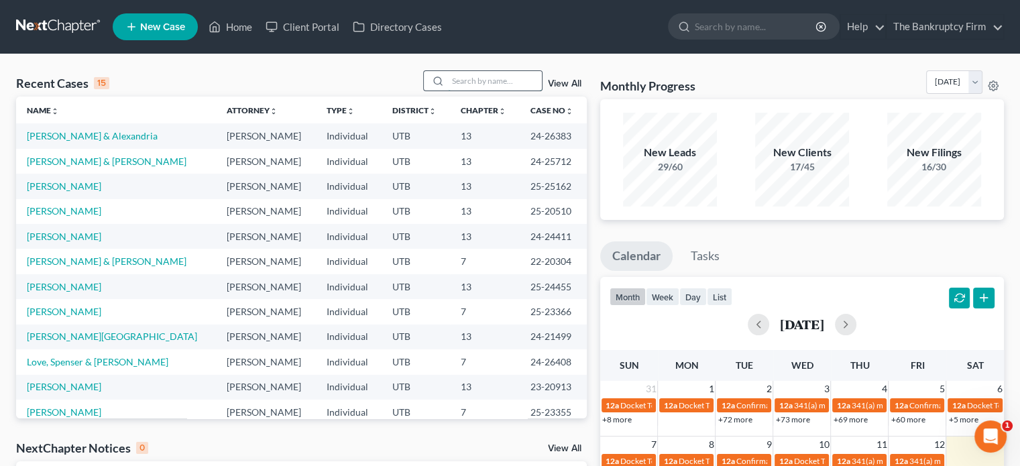
click at [453, 82] on input "search" at bounding box center [495, 80] width 94 height 19
type input "May"
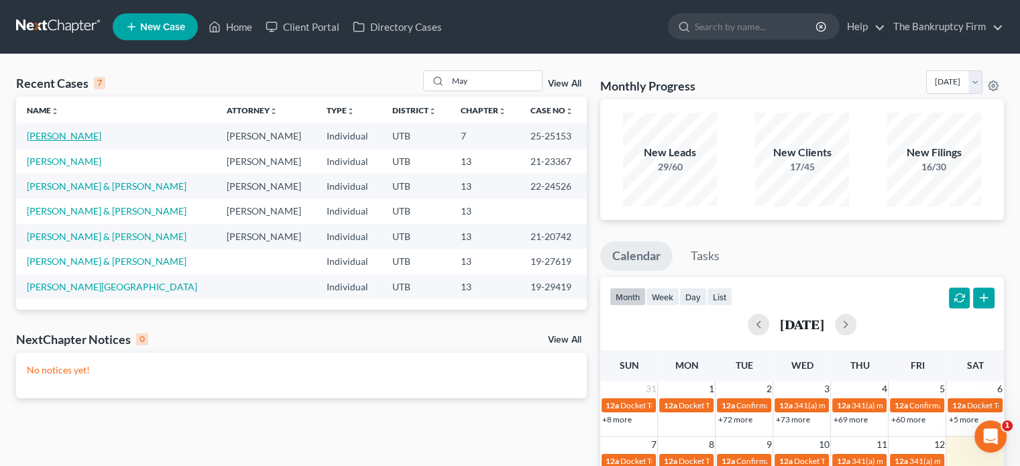
click at [54, 140] on link "[PERSON_NAME]" at bounding box center [64, 135] width 74 height 11
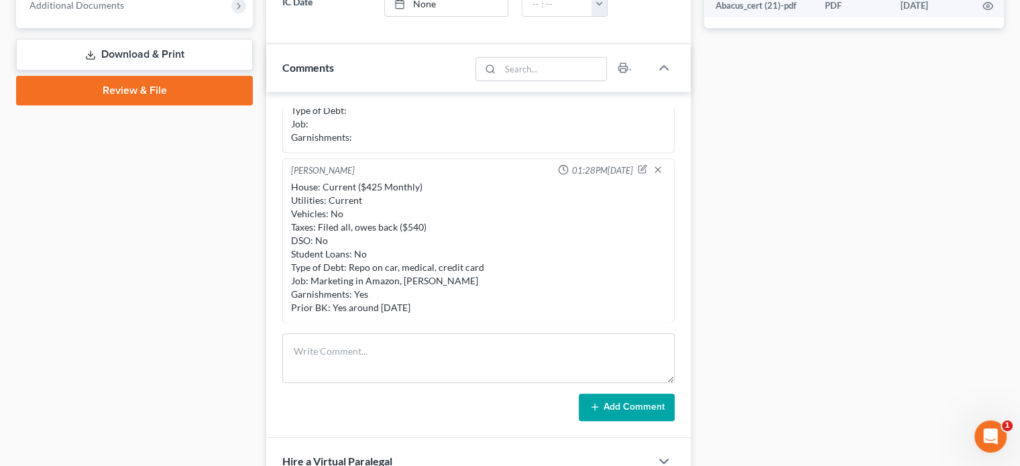
scroll to position [557, 0]
